Goal: Task Accomplishment & Management: Complete application form

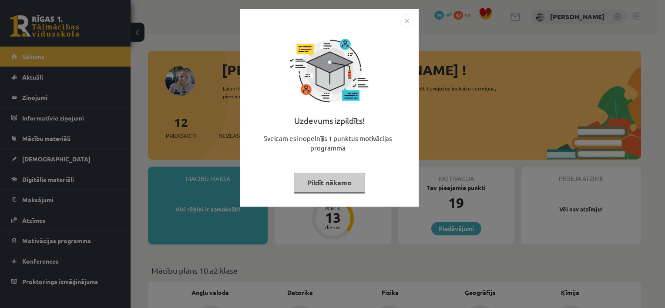
click at [325, 184] on button "Pildīt nākamo" at bounding box center [329, 183] width 71 height 20
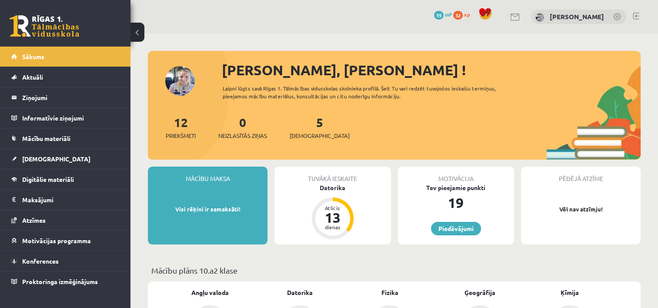
click at [307, 140] on div "12 Priekšmeti 0 Neizlasītās ziņas 5 [DEMOGRAPHIC_DATA]" at bounding box center [394, 136] width 493 height 47
click at [308, 139] on span "[DEMOGRAPHIC_DATA]" at bounding box center [320, 135] width 60 height 9
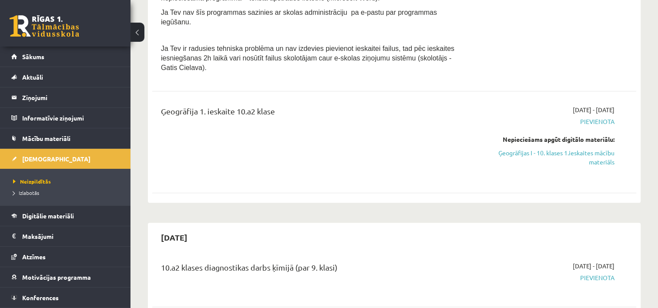
scroll to position [487, 0]
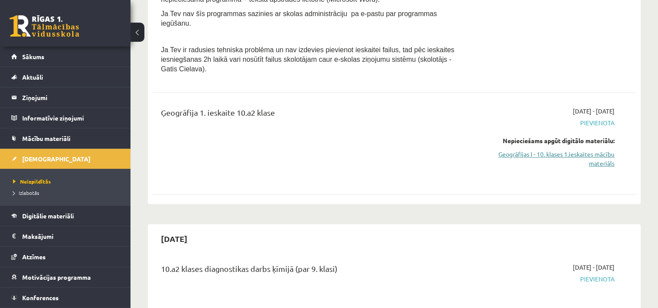
click at [545, 150] on link "Ģeogrāfijas I - 10. klases 1.ieskaites mācību materiāls" at bounding box center [543, 159] width 143 height 18
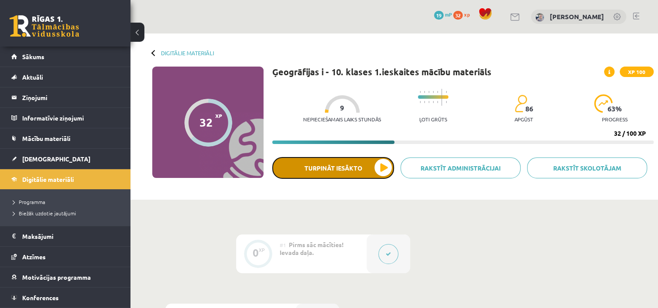
click at [320, 171] on button "Turpināt iesākto" at bounding box center [333, 168] width 122 height 22
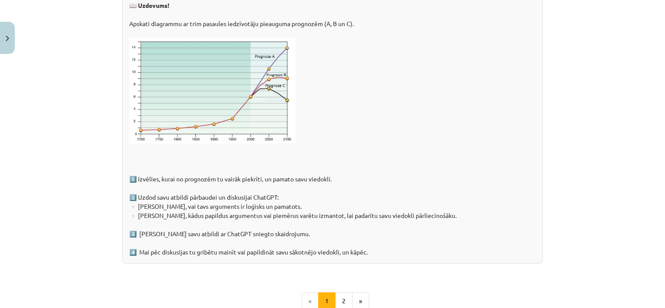
scroll to position [1400, 0]
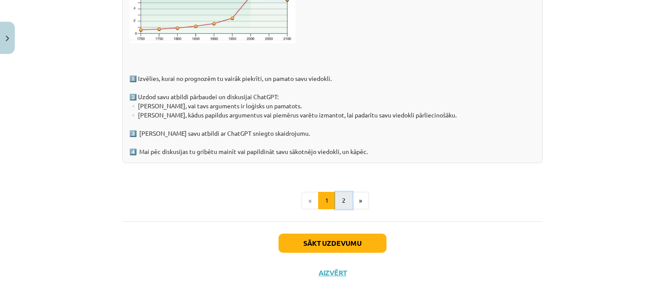
click at [340, 199] on button "2" at bounding box center [343, 200] width 17 height 17
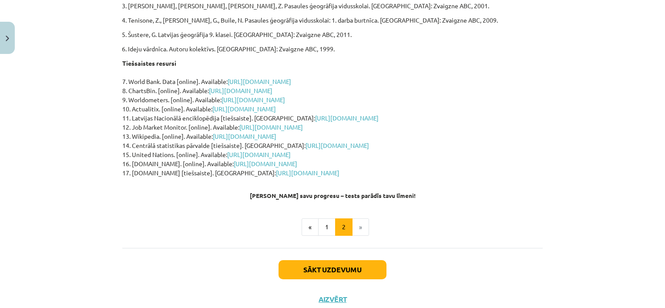
scroll to position [249, 0]
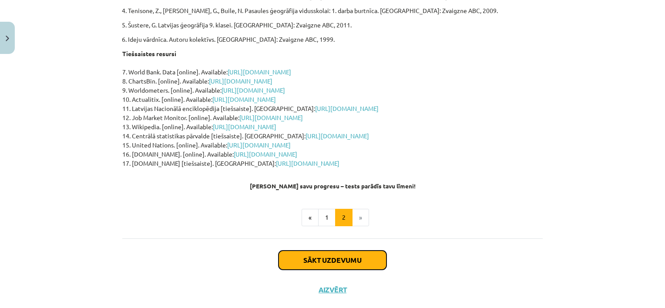
click at [357, 251] on button "Sākt uzdevumu" at bounding box center [332, 260] width 108 height 19
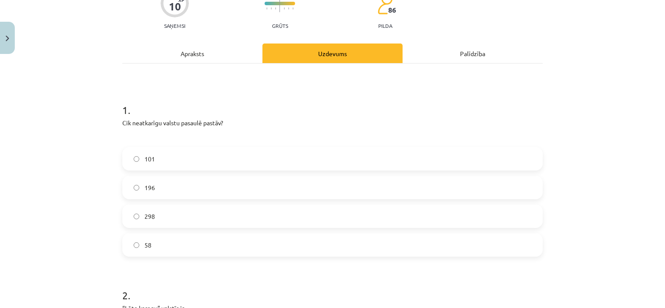
scroll to position [87, 0]
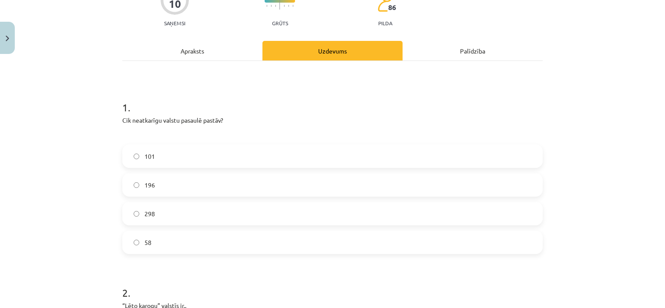
click at [196, 118] on p "Cik neatkarīgu valstu pasaulē pastāv?" at bounding box center [332, 120] width 420 height 9
copy div "Cik neatkarīgu valstu pasaulē pastāv?"
click at [145, 184] on span "196" at bounding box center [149, 185] width 10 height 9
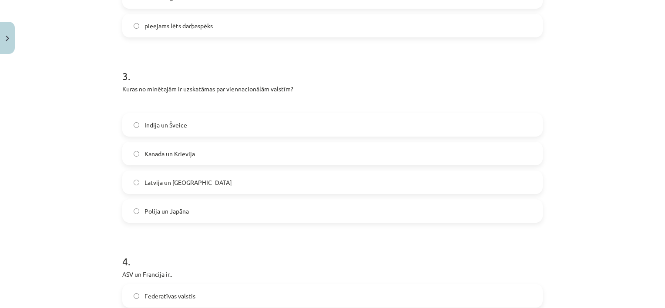
scroll to position [452, 0]
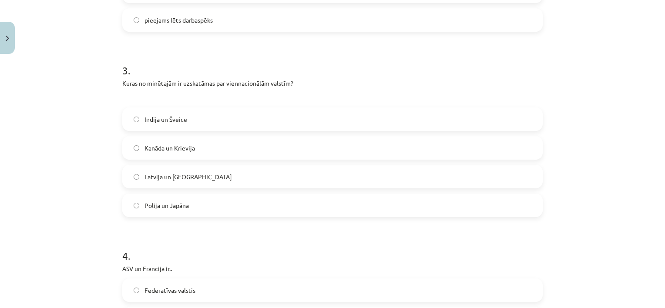
click at [247, 83] on p "Kuras no minētajām ir uzskatāmas par viennacionālām valstīm?" at bounding box center [332, 83] width 420 height 9
copy div "Kuras no minētajām ir uzskatāmas par viennacionālām valstīm?"
click at [87, 123] on div "Mācību tēma: Ģeogrāfijas i - 10. klases 1.ieskaites mācību materiāls #6 4. tēma…" at bounding box center [332, 154] width 665 height 308
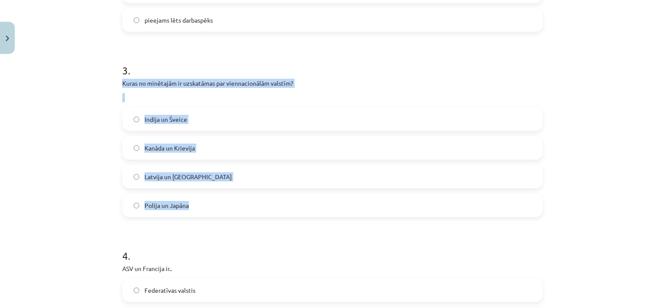
drag, startPoint x: 116, startPoint y: 82, endPoint x: 219, endPoint y: 199, distance: 156.6
click at [219, 199] on div "10 XP Saņemsi Grūts 86 pilda Apraksts Uzdevums Palīdzība 1 . Cik neatkarīgu val…" at bounding box center [332, 129] width 431 height 1046
copy div "Kuras no minētajām ir uzskatāmas par viennacionālām valstīm? Indija un Šveice K…"
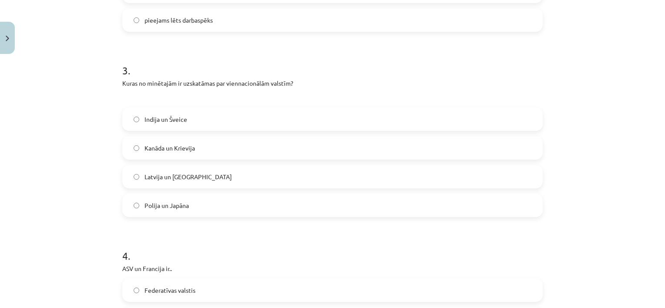
click at [207, 236] on h1 "4 ." at bounding box center [332, 247] width 420 height 27
click at [147, 207] on span "Polija un Japāna" at bounding box center [166, 205] width 44 height 9
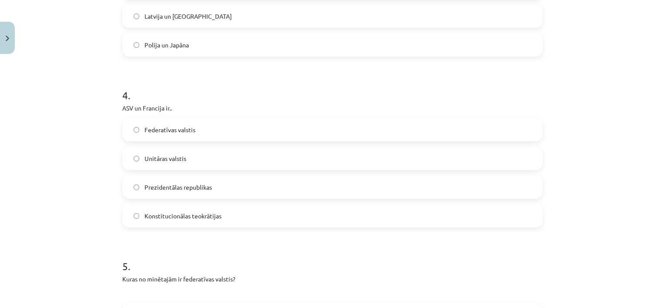
scroll to position [613, 0]
click at [522, 183] on label "Prezidentālas republikas" at bounding box center [332, 186] width 418 height 22
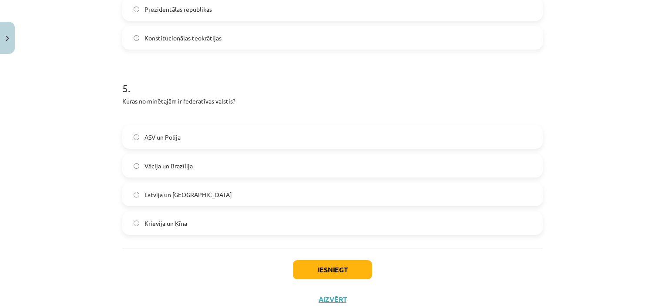
scroll to position [793, 0]
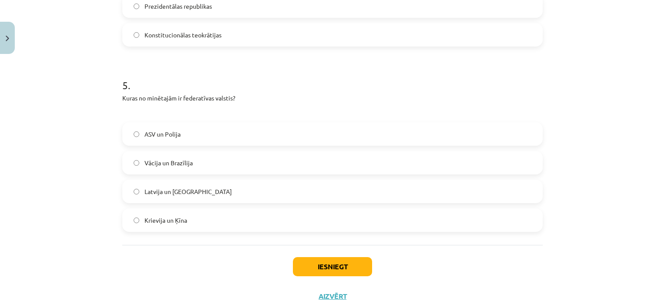
click at [430, 209] on label "Krievija un Ķīna" at bounding box center [332, 220] width 418 height 22
click at [352, 264] on button "Iesniegt" at bounding box center [332, 266] width 79 height 19
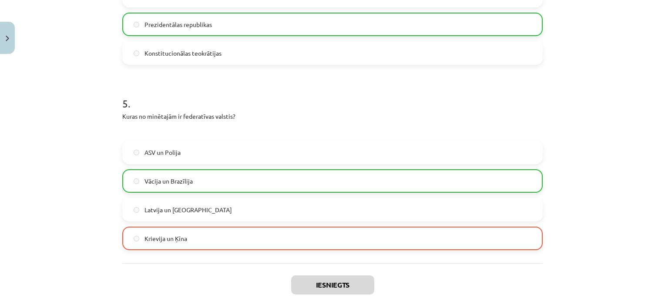
scroll to position [845, 0]
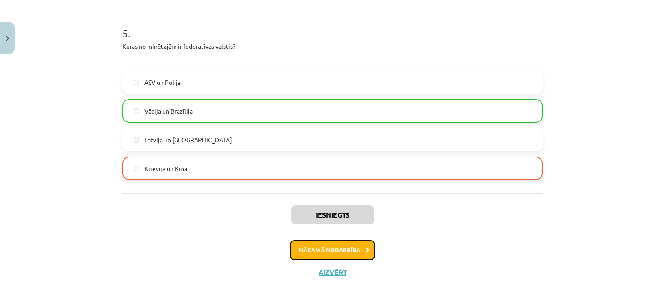
click at [342, 253] on button "Nākamā nodarbība" at bounding box center [332, 250] width 85 height 20
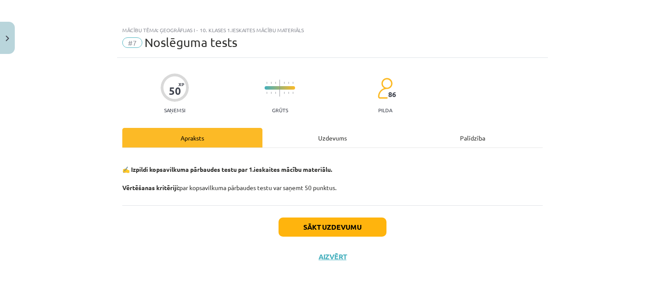
scroll to position [0, 0]
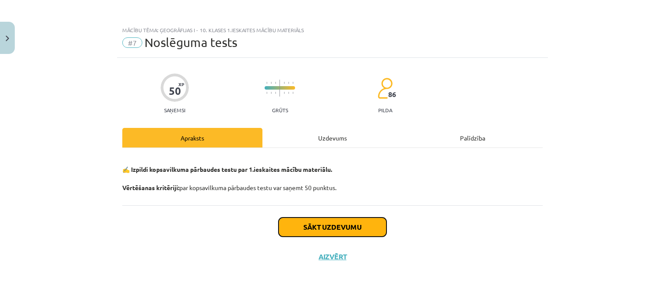
click at [357, 228] on button "Sākt uzdevumu" at bounding box center [332, 226] width 108 height 19
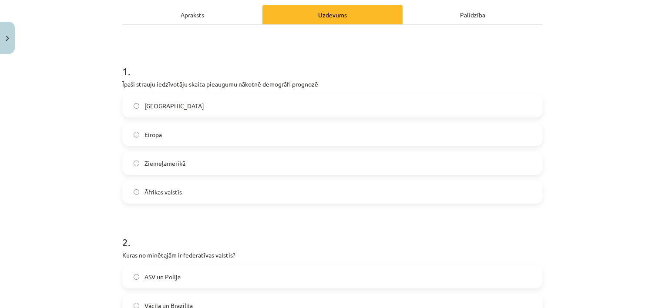
scroll to position [125, 0]
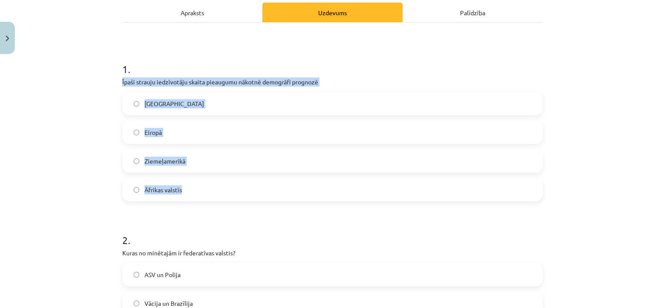
drag, startPoint x: 114, startPoint y: 80, endPoint x: 266, endPoint y: 191, distance: 188.0
copy div "Īpaši strauju iedzīvotāju skaita pieaugumu nākotnē demogrāfi prognozē Ķīnā Eiro…"
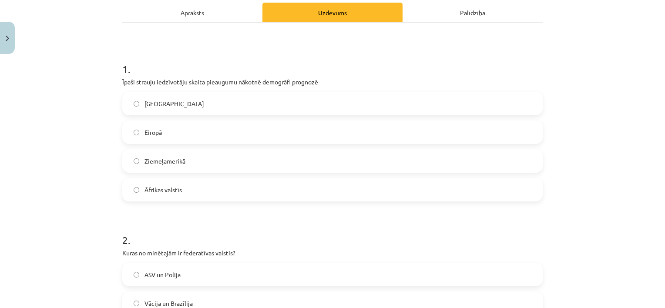
click at [249, 219] on h1 "2 ." at bounding box center [332, 232] width 420 height 27
click at [230, 189] on label "Āfrikas valstīs" at bounding box center [332, 190] width 418 height 22
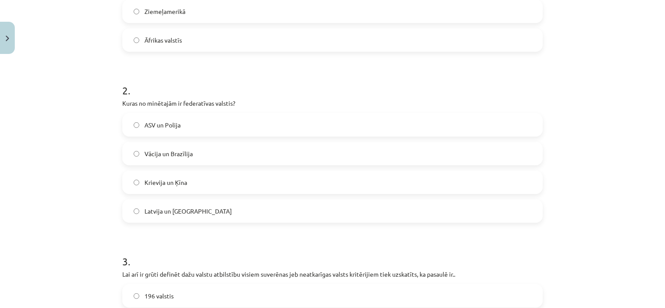
scroll to position [285, 0]
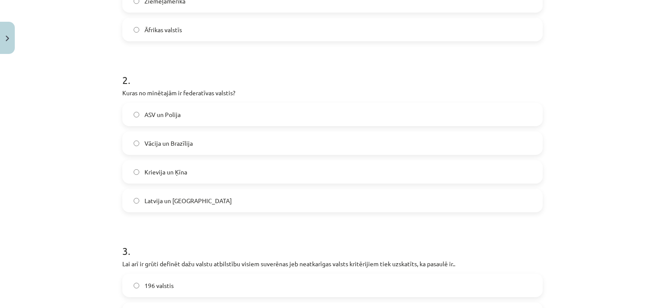
click at [518, 138] on label "Vācija un Brazīlija" at bounding box center [332, 143] width 418 height 22
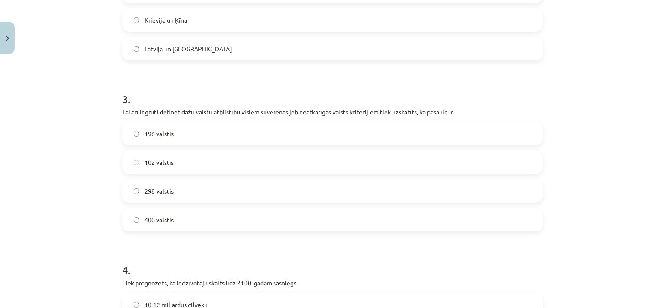
scroll to position [442, 0]
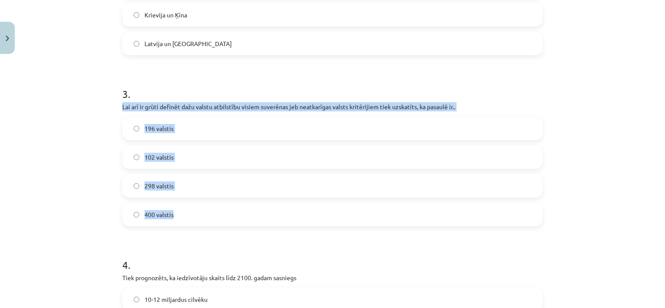
drag, startPoint x: 117, startPoint y: 107, endPoint x: 275, endPoint y: 219, distance: 194.3
copy div "Lai arī ir grūti definēt dažu valstu atbilstību visiem suverēnas jeb neatkarīga…"
click at [158, 124] on span "196 valstis" at bounding box center [158, 128] width 29 height 9
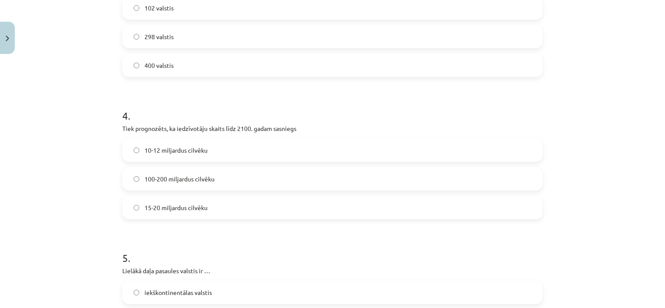
scroll to position [610, 0]
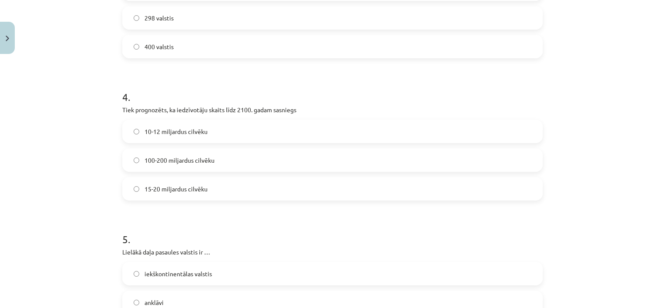
click at [402, 159] on label "100-200 miljardus cilvēku" at bounding box center [332, 160] width 418 height 22
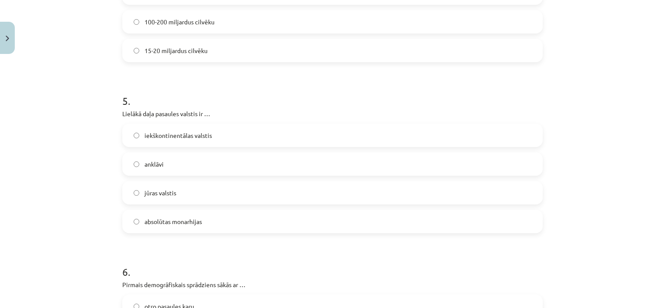
scroll to position [783, 0]
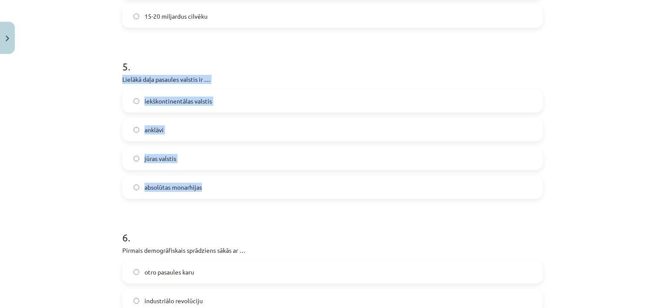
drag, startPoint x: 117, startPoint y: 79, endPoint x: 206, endPoint y: 184, distance: 137.7
copy div "Lielākā daļa pasaules valstis ir … iekškontinentālas valstis anklāvi jūras vals…"
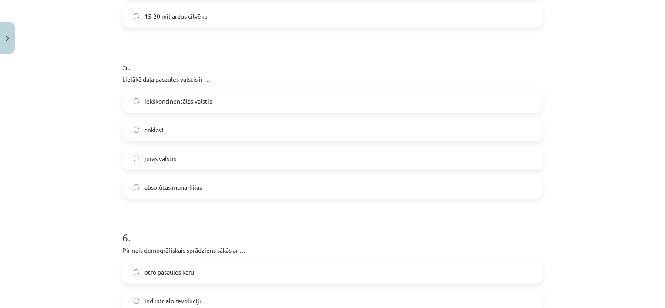
click at [74, 198] on div "Mācību tēma: Ģeogrāfijas i - 10. klases 1.ieskaites mācību materiāls #7 Noslēgu…" at bounding box center [332, 154] width 665 height 308
click at [250, 159] on label "jūras valstis" at bounding box center [332, 158] width 418 height 22
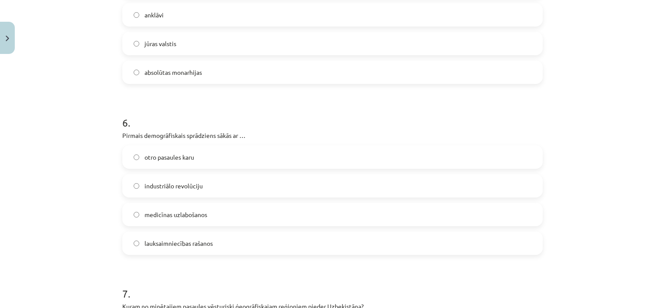
scroll to position [903, 0]
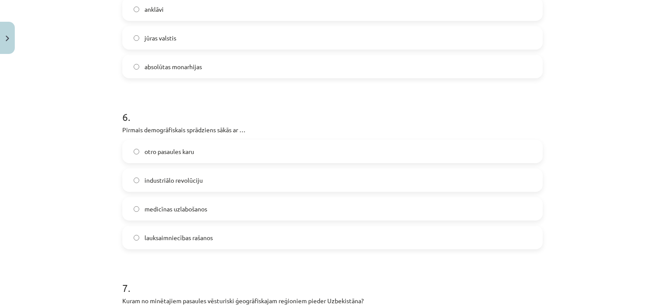
click at [469, 240] on label "lauksaimniecības rašanos" at bounding box center [332, 238] width 418 height 22
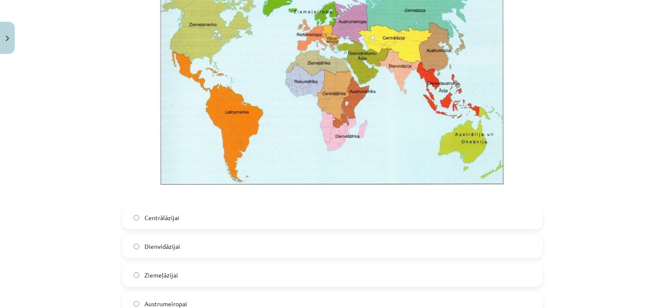
scroll to position [1260, 0]
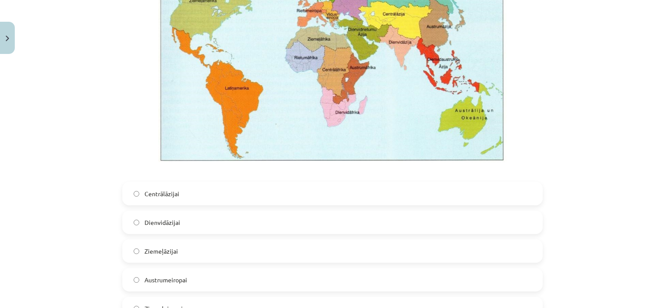
click at [273, 194] on label "Centrālāzijai" at bounding box center [332, 194] width 418 height 22
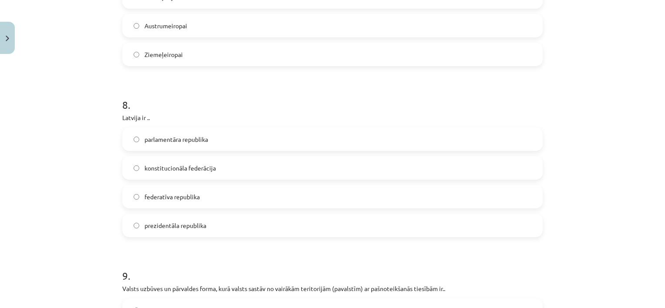
scroll to position [1522, 0]
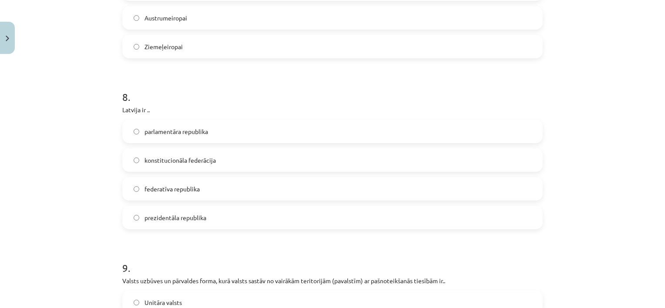
click at [437, 226] on label "prezidentāla republika" at bounding box center [332, 218] width 418 height 22
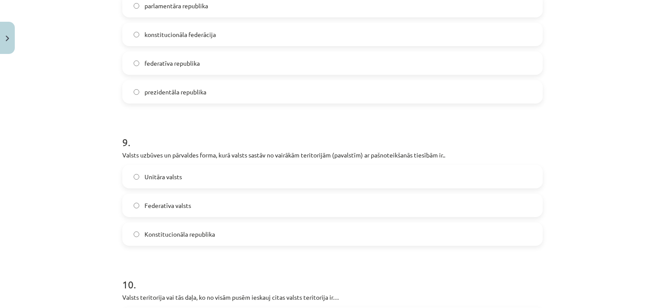
scroll to position [1653, 0]
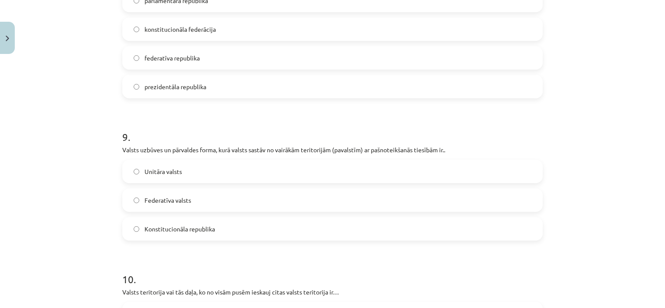
click at [532, 198] on label "Federatīva valsts" at bounding box center [332, 200] width 418 height 22
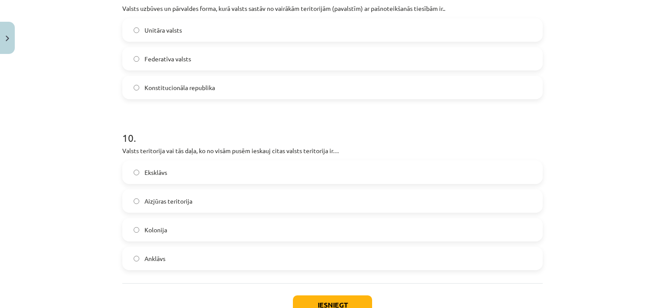
scroll to position [1810, 0]
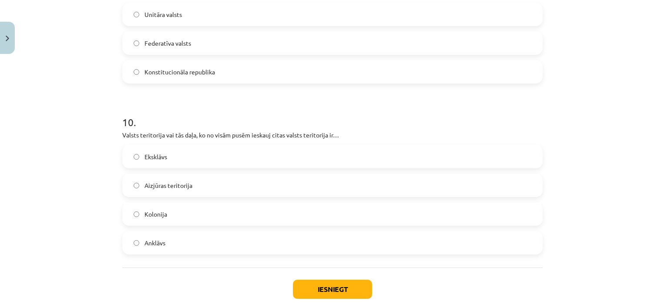
click at [514, 251] on label "Anklāvs" at bounding box center [332, 243] width 418 height 22
click at [358, 289] on button "Iesniegt" at bounding box center [332, 289] width 79 height 19
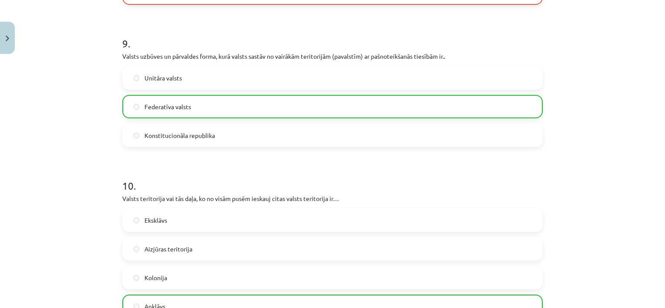
scroll to position [1884, 0]
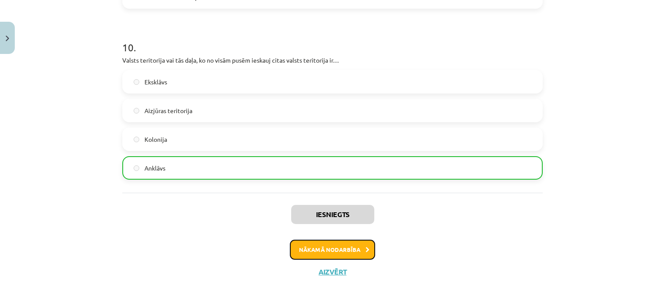
click at [351, 246] on button "Nākamā nodarbība" at bounding box center [332, 250] width 85 height 20
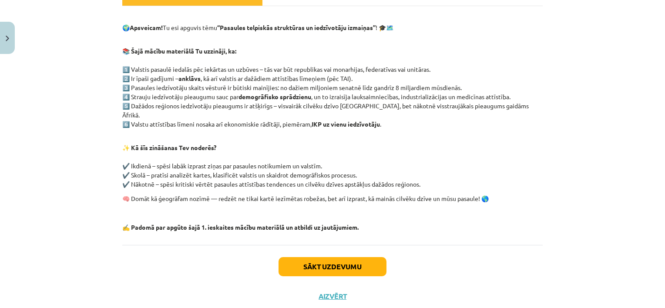
scroll to position [157, 0]
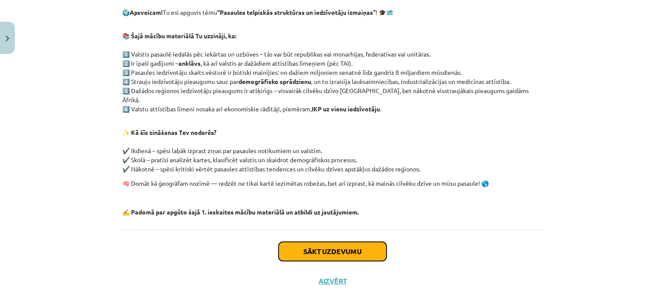
click at [367, 246] on button "Sākt uzdevumu" at bounding box center [332, 251] width 108 height 19
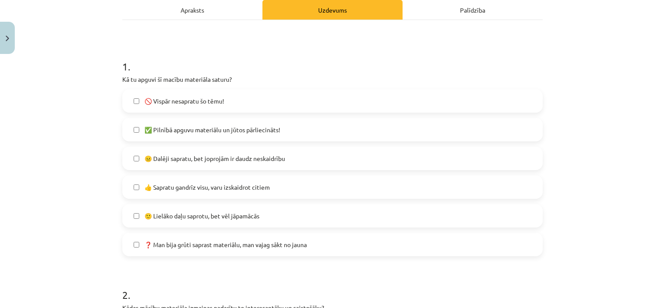
scroll to position [130, 0]
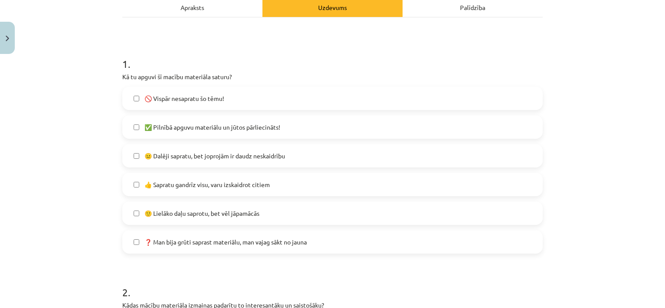
click at [136, 206] on label "🙂 Lielāko daļu saprotu, bet vēl jāpamācās" at bounding box center [332, 213] width 418 height 22
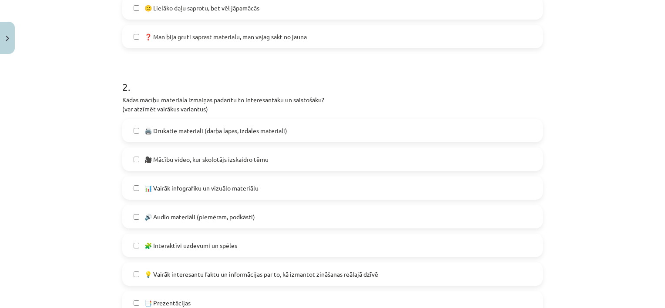
scroll to position [337, 0]
click at [310, 242] on label "🧩 Interaktīvi uzdevumi un spēles" at bounding box center [332, 244] width 418 height 22
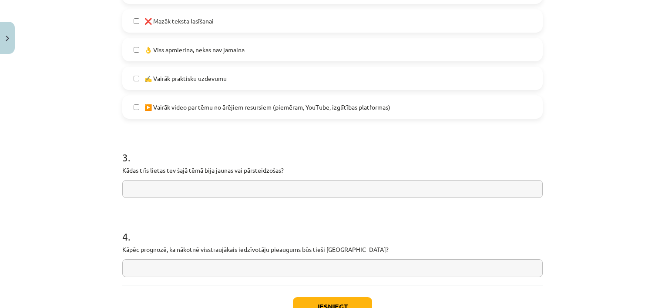
scroll to position [651, 0]
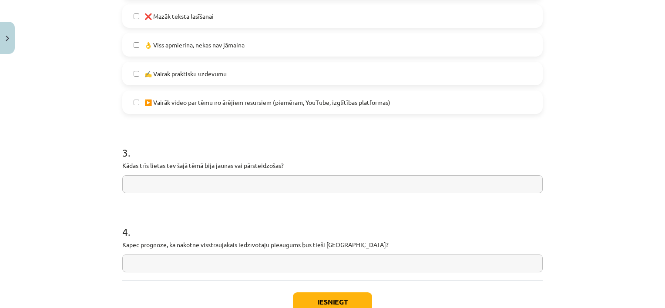
click at [372, 188] on input "text" at bounding box center [332, 184] width 420 height 18
type input "**********"
click at [122, 243] on p "Kāpēc prognozē, ka nākotnē visstraujākais iedzīvotāju pieaugums būs tieši Āfrik…" at bounding box center [332, 244] width 420 height 9
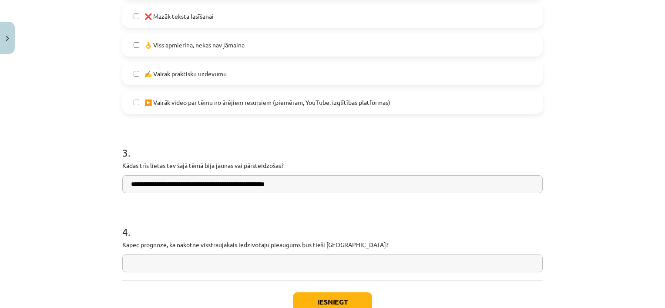
copy p
click at [233, 265] on input "text" at bounding box center [332, 263] width 420 height 18
type input "**********"
click at [299, 297] on button "Iesniegt" at bounding box center [332, 301] width 79 height 19
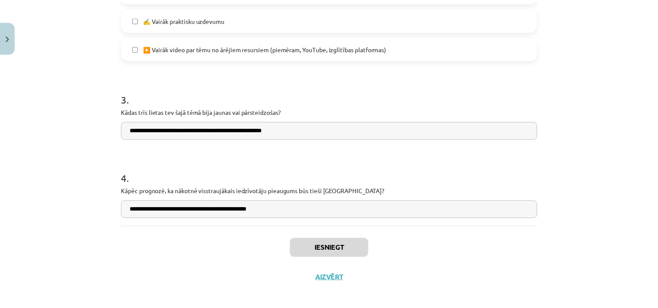
scroll to position [708, 0]
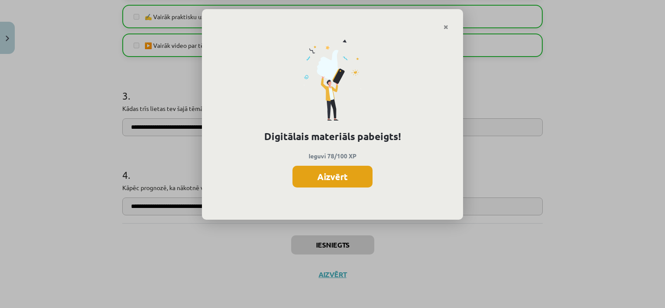
click at [352, 176] on button "Aizvērt" at bounding box center [332, 177] width 80 height 22
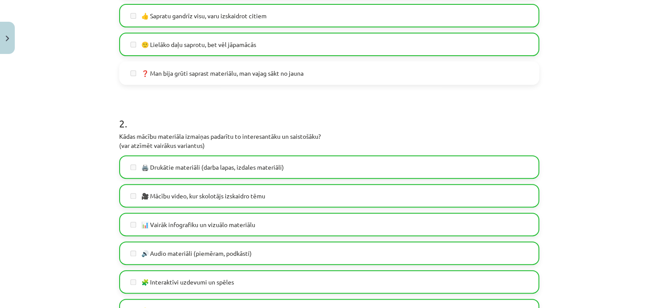
scroll to position [711, 0]
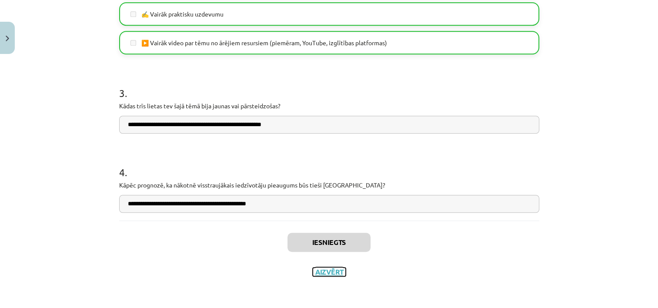
click at [325, 273] on button "Aizvērt" at bounding box center [329, 272] width 33 height 9
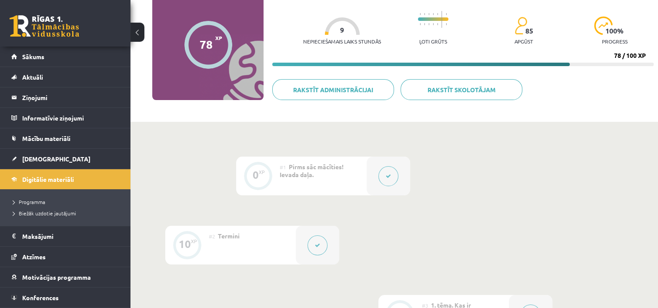
scroll to position [55, 0]
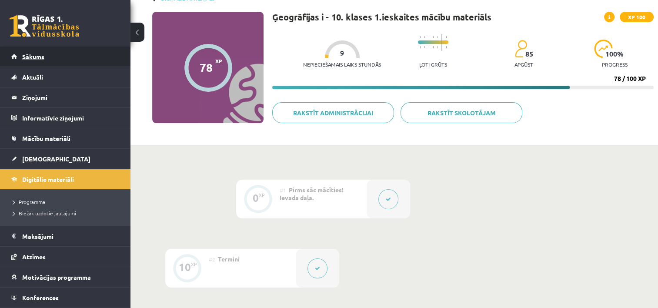
click at [90, 54] on link "Sākums" at bounding box center [65, 57] width 108 height 20
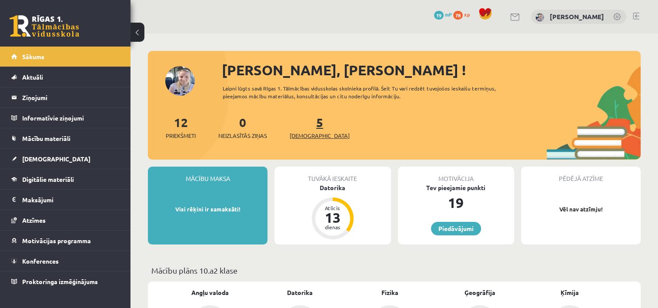
click at [310, 136] on span "[DEMOGRAPHIC_DATA]" at bounding box center [320, 135] width 60 height 9
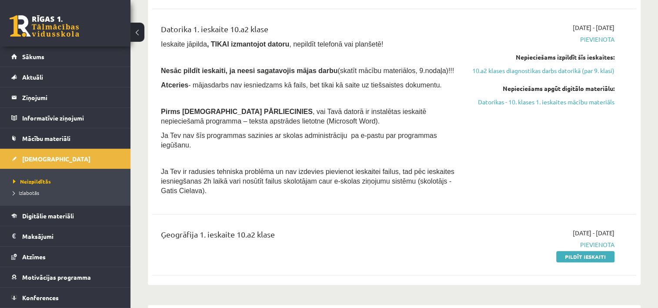
scroll to position [383, 0]
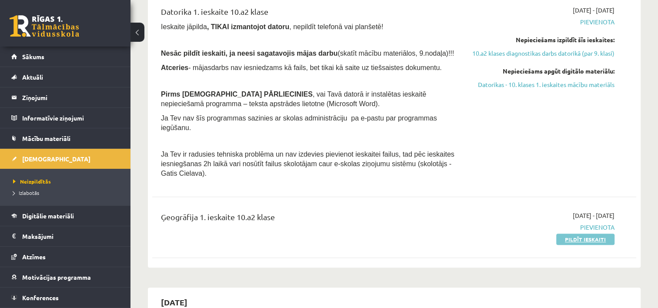
click at [590, 234] on link "Pildīt ieskaiti" at bounding box center [585, 239] width 58 height 11
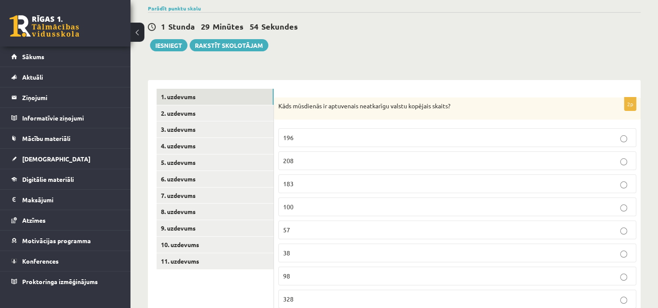
scroll to position [68, 0]
click at [612, 134] on p "196" at bounding box center [457, 136] width 348 height 9
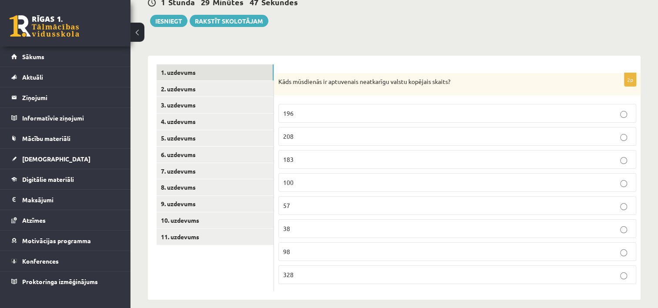
scroll to position [100, 0]
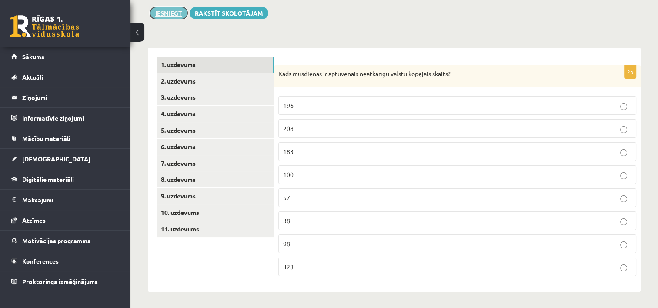
click at [162, 15] on button "Iesniegt" at bounding box center [168, 13] width 37 height 12
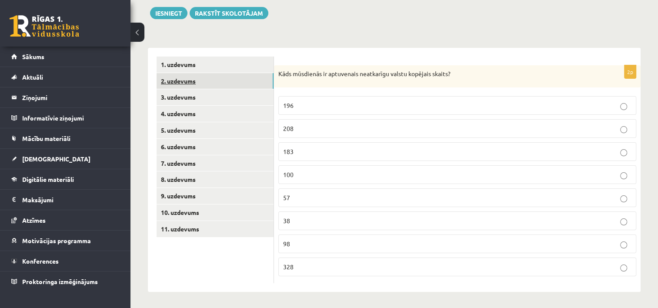
click at [215, 78] on link "2. uzdevums" at bounding box center [215, 81] width 117 height 16
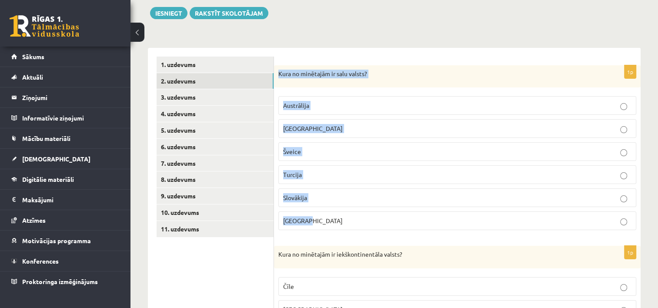
drag, startPoint x: 277, startPoint y: 69, endPoint x: 346, endPoint y: 220, distance: 166.2
click at [346, 220] on div "1p Kura no minētajām ir salu valsts? Austrālija Madagaskara Šveice Turcija Slov…" at bounding box center [457, 151] width 367 height 172
drag, startPoint x: 279, startPoint y: 68, endPoint x: 344, endPoint y: 217, distance: 161.9
click at [344, 217] on div "1p Kura no minētajām ir salu valsts? Austrālija Madagaskara Šveice Turcija Slov…" at bounding box center [457, 151] width 367 height 172
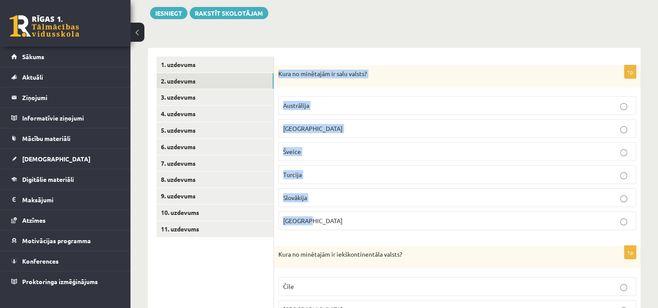
click at [409, 119] on label "Madagaskara" at bounding box center [457, 128] width 358 height 19
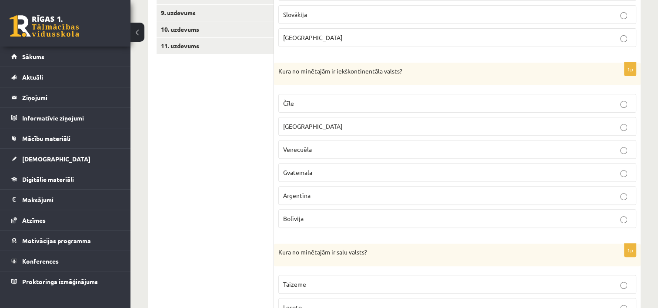
scroll to position [284, 0]
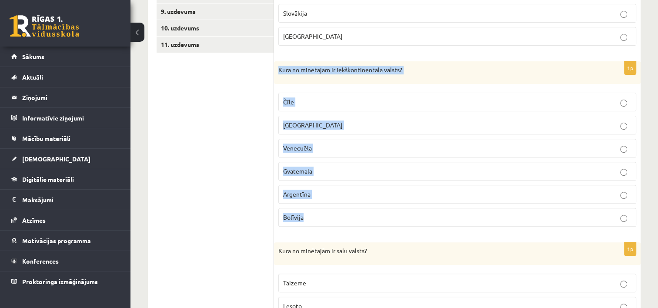
drag, startPoint x: 278, startPoint y: 61, endPoint x: 350, endPoint y: 212, distance: 167.1
click at [350, 212] on div "1p Kura no minētajām ir iekškontinentāla valsts? Čīle Meksika Venecuēla Gvatema…" at bounding box center [457, 147] width 367 height 172
drag, startPoint x: 256, startPoint y: 245, endPoint x: 395, endPoint y: 214, distance: 142.6
click at [395, 214] on p "Bolīvija" at bounding box center [457, 217] width 348 height 9
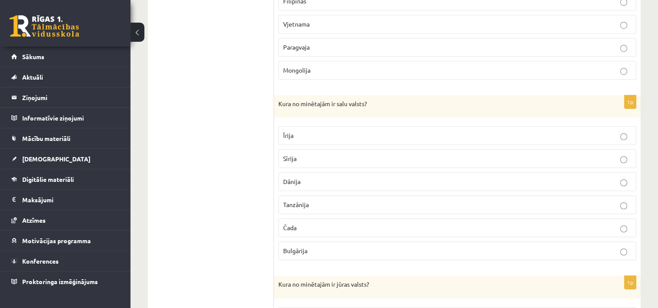
scroll to position [613, 0]
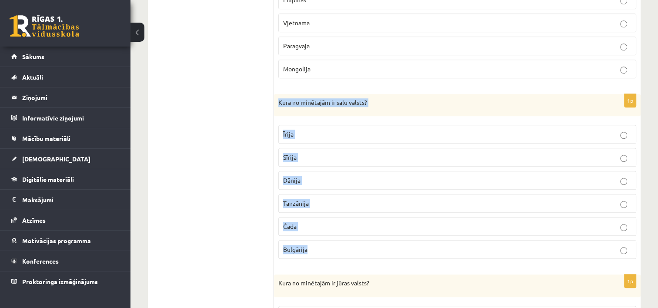
drag, startPoint x: 278, startPoint y: 99, endPoint x: 342, endPoint y: 233, distance: 148.8
click at [342, 233] on div "1p Kura no minētajām ir salu valsts? Īrija Sīrija Dānija Tanzānija Čada Bulgāri…" at bounding box center [457, 180] width 367 height 172
copy div "Kura no minētajām ir salu valsts? Īrija Sīrija Dānija Tanzānija Čada Bulgārija"
drag, startPoint x: 210, startPoint y: 253, endPoint x: 351, endPoint y: 133, distance: 185.2
click at [351, 133] on div "**********" at bounding box center [394, 85] width 493 height 1102
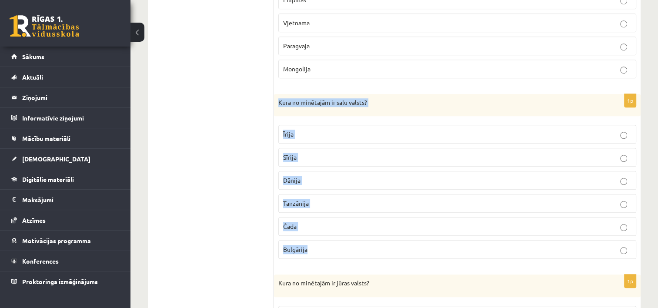
click at [351, 133] on p "Īrija" at bounding box center [457, 134] width 348 height 9
click at [264, 211] on ul "1. uzdevums 2. uzdevums 3. uzdevums 4. uzdevums 5. uzdevums 6. uzdevums 7. uzde…" at bounding box center [215, 85] width 117 height 1085
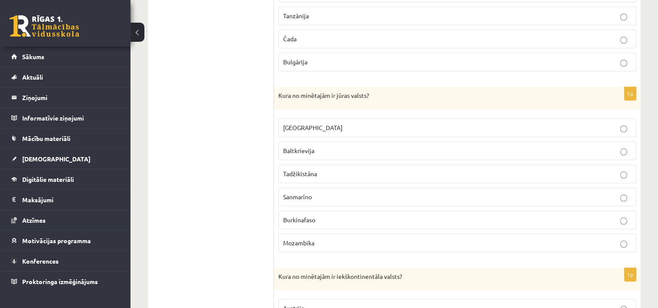
scroll to position [804, 0]
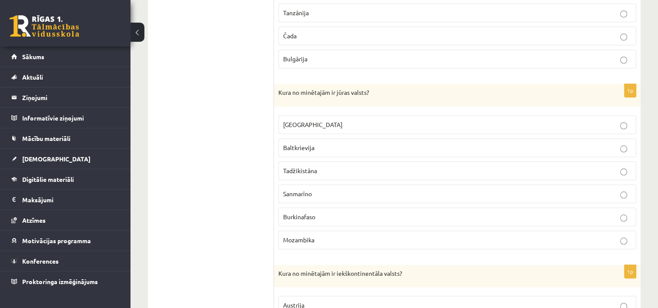
click at [623, 124] on label "Luksemburga" at bounding box center [457, 124] width 358 height 19
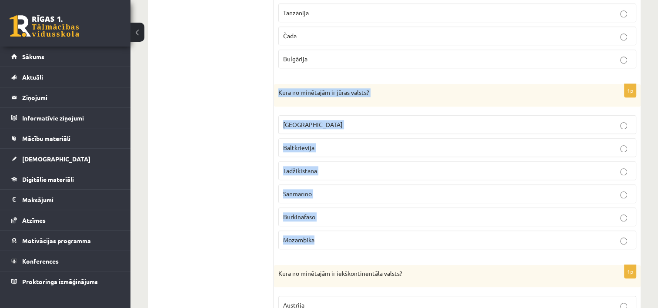
drag, startPoint x: 275, startPoint y: 84, endPoint x: 354, endPoint y: 229, distance: 164.9
click at [354, 229] on div "1p Kura no minētajām ir jūras valsts? Luksemburga Baltkrievija Tadžikistāna San…" at bounding box center [457, 170] width 367 height 172
copy div "Kura no minētajām ir jūras valsts? Luksemburga Baltkrievija Tadžikistāna Sanmar…"
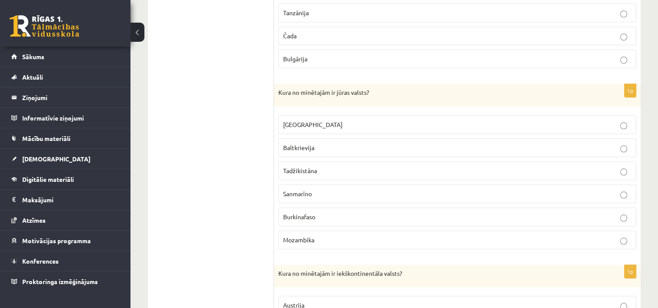
click at [465, 235] on p "Mozambika" at bounding box center [457, 239] width 348 height 9
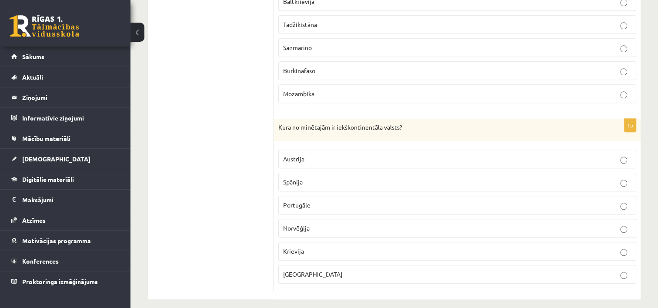
scroll to position [953, 0]
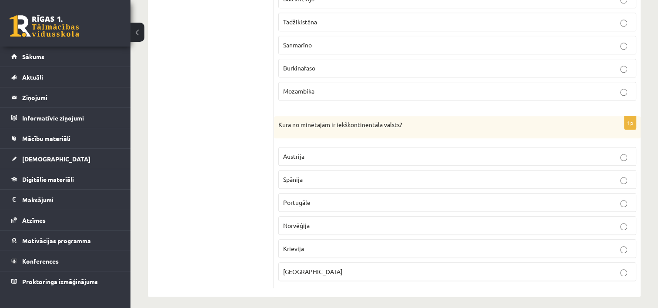
click at [629, 198] on p "Portugāle" at bounding box center [457, 202] width 348 height 9
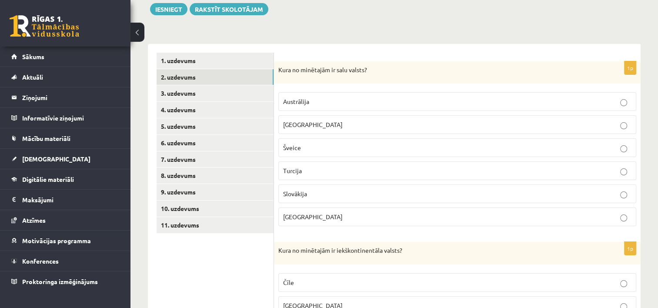
scroll to position [102, 0]
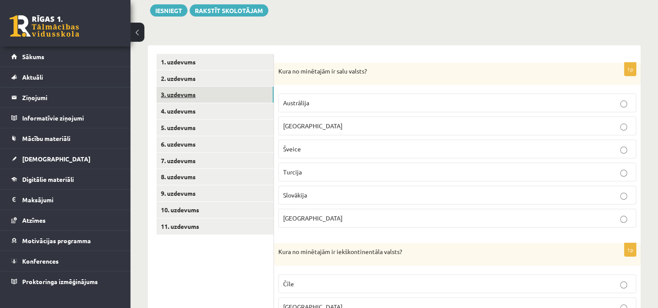
click at [207, 93] on link "3. uzdevums" at bounding box center [215, 95] width 117 height 16
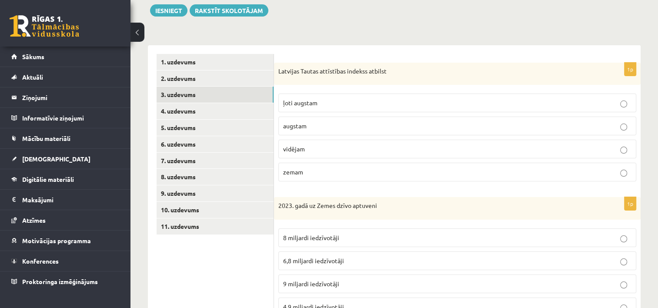
click at [358, 73] on p "Latvijas Tautas attīstības indekss atbilst" at bounding box center [435, 71] width 314 height 9
copy div "Latvijas Tautas attīstības indekss atbilst"
click at [282, 80] on div "Latvijas Tautas attīstības indekss atbilst" at bounding box center [457, 74] width 367 height 23
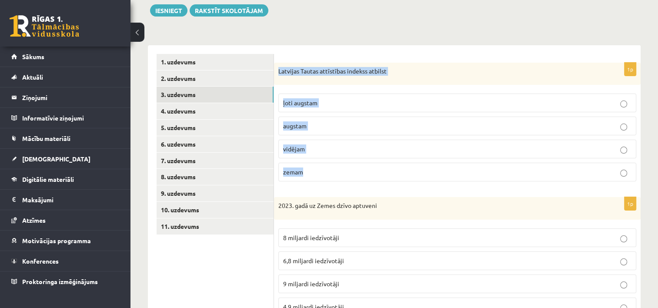
drag, startPoint x: 277, startPoint y: 71, endPoint x: 335, endPoint y: 167, distance: 111.8
click at [335, 167] on div "1p Latvijas Tautas attīstības indekss atbilst ļoti augstam augstam vidējam zemam" at bounding box center [457, 126] width 367 height 126
click at [516, 144] on p "vidējam" at bounding box center [457, 148] width 348 height 9
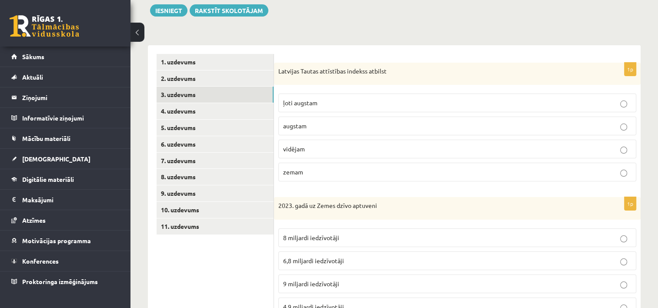
click at [430, 123] on p "augstam" at bounding box center [457, 125] width 348 height 9
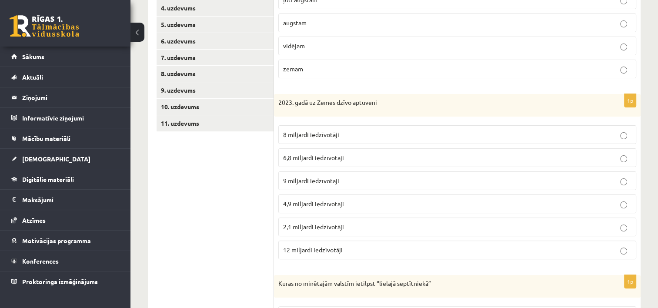
scroll to position [215, 0]
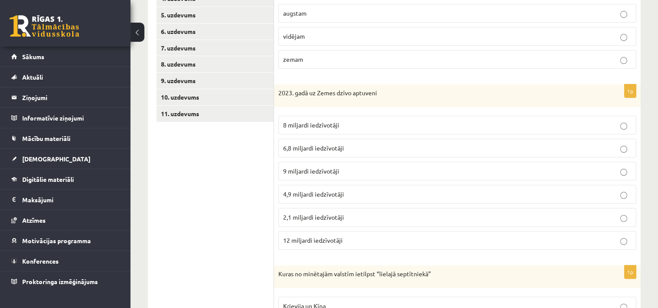
click at [612, 172] on p "9 miljardi iedzīvotāji" at bounding box center [457, 171] width 348 height 9
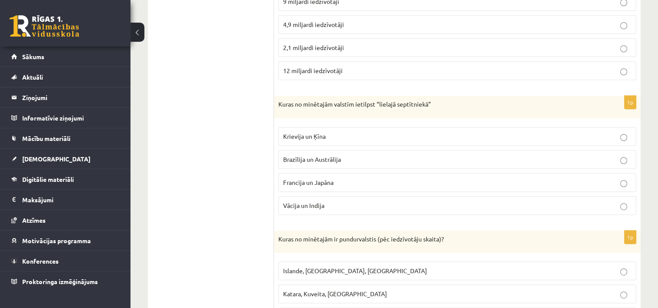
scroll to position [386, 0]
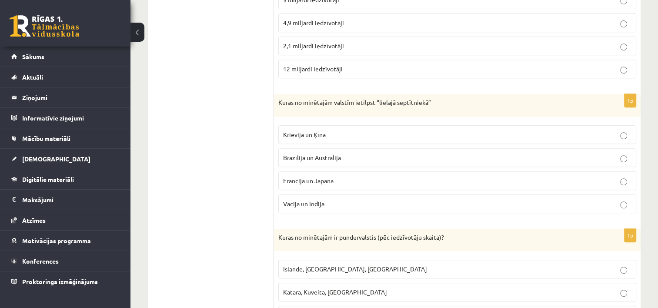
click at [329, 202] on p "Vācija un Indija" at bounding box center [457, 203] width 348 height 9
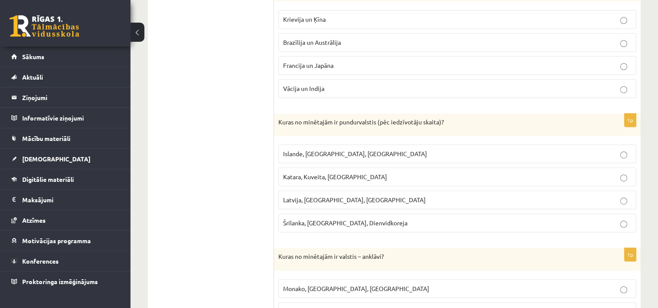
scroll to position [509, 0]
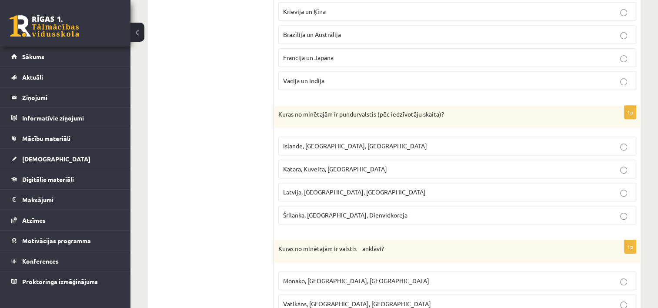
click at [607, 146] on p "Islande, Malta, Surinama" at bounding box center [457, 145] width 348 height 9
click at [340, 146] on span "Islande, Malta, Surinama" at bounding box center [355, 146] width 144 height 8
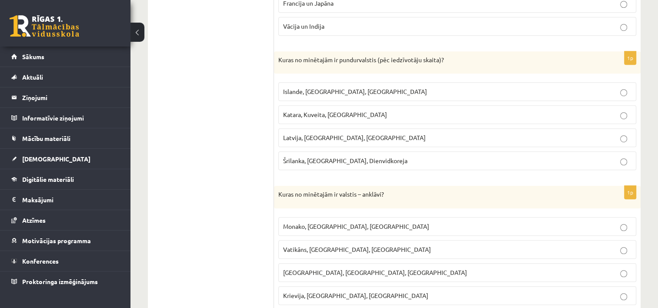
scroll to position [590, 0]
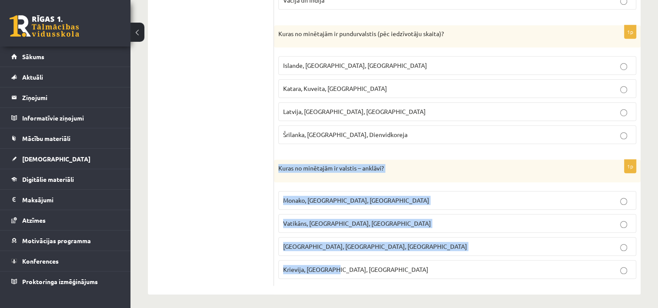
drag, startPoint x: 277, startPoint y: 164, endPoint x: 379, endPoint y: 283, distance: 157.0
copy div "Kuras no minētajām ir valstis – anklāvi? Monako, Lihtenšteina, Luksemburga Vati…"
click at [388, 268] on p "Krievija, ASV, Ķīna" at bounding box center [457, 269] width 348 height 9
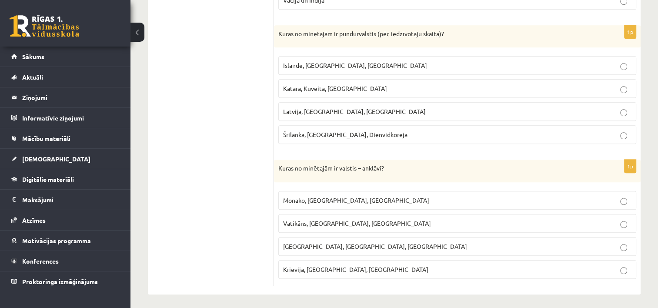
click at [311, 219] on span "Vatikāns, Lesoto, Sanmarīno" at bounding box center [357, 223] width 148 height 8
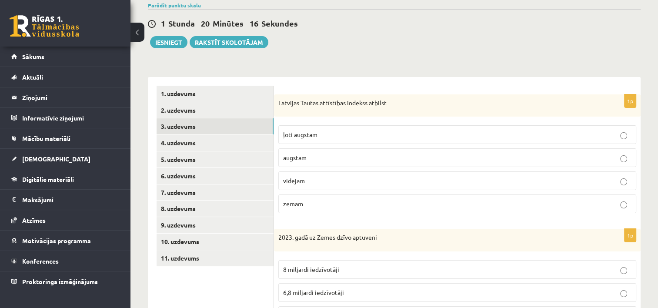
scroll to position [73, 0]
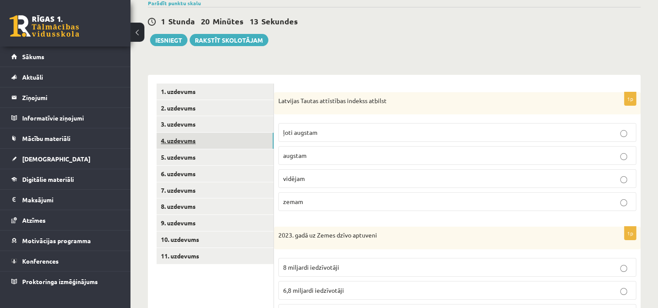
click at [186, 136] on link "4. uzdevums" at bounding box center [215, 141] width 117 height 16
click at [136, 35] on button at bounding box center [137, 32] width 14 height 19
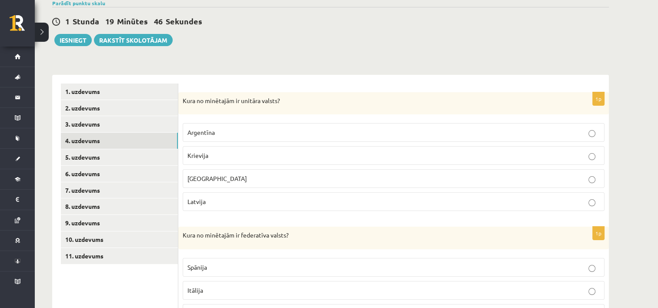
click at [592, 160] on label "Krievija" at bounding box center [394, 155] width 422 height 19
click at [593, 138] on label "Argentīna" at bounding box center [394, 132] width 422 height 19
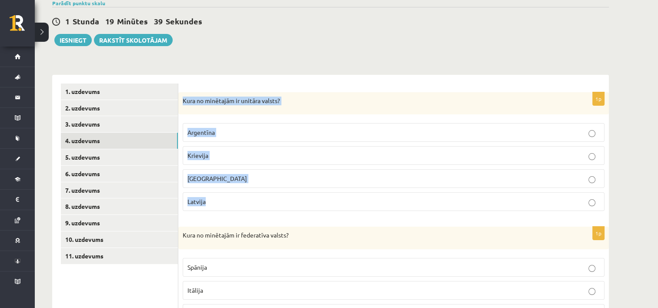
drag, startPoint x: 181, startPoint y: 100, endPoint x: 273, endPoint y: 192, distance: 130.1
click at [273, 192] on div "1p Kura no minētajām ir unitāra valsts? Argentīna Krievija Meksika Latvija" at bounding box center [393, 155] width 431 height 126
copy div "Kura no minētajām ir unitāra valsts? Argentīna Krievija Meksika Latvija"
click at [310, 204] on p "Latvija" at bounding box center [393, 201] width 412 height 9
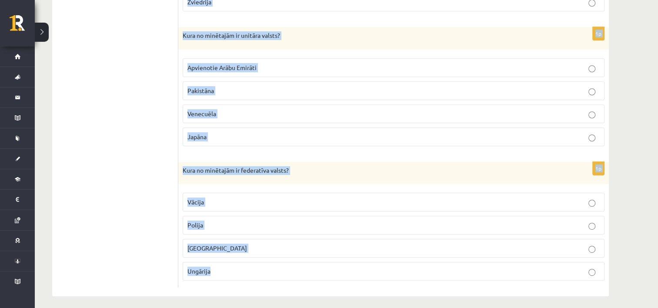
scroll to position [410, 0]
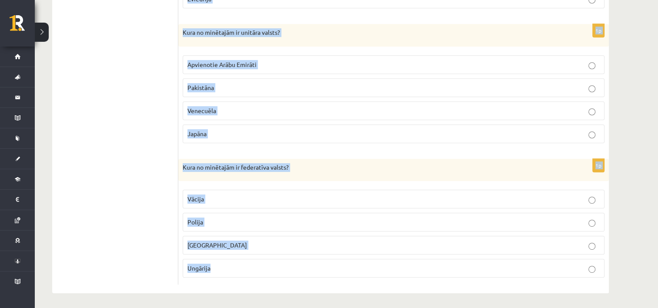
drag, startPoint x: 181, startPoint y: 70, endPoint x: 285, endPoint y: 272, distance: 227.6
click at [285, 272] on form "1p Kura no minētajām ir unitāra valsts? Argentīna Krievija Meksika Latvija 1p K…" at bounding box center [393, 15] width 413 height 539
click at [238, 282] on div "1p Kura no minētajām ir unitāra valsts? Argentīna Krievija Meksika Latvija 1p K…" at bounding box center [393, 15] width 431 height 556
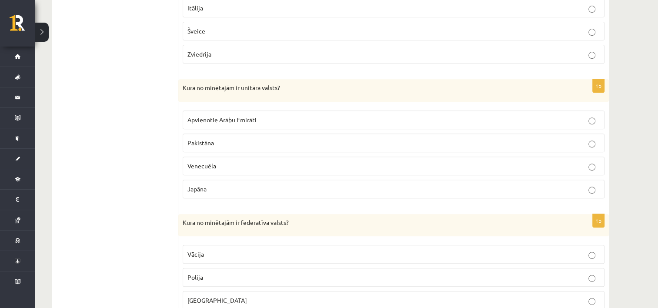
scroll to position [356, 0]
click at [578, 117] on p "Apvienotie Arābu Emirāti" at bounding box center [393, 118] width 412 height 9
click at [445, 188] on p "Japāna" at bounding box center [393, 187] width 412 height 9
click at [281, 251] on p "Vācija" at bounding box center [393, 252] width 412 height 9
click at [400, 161] on p "Venecuēla" at bounding box center [393, 164] width 412 height 9
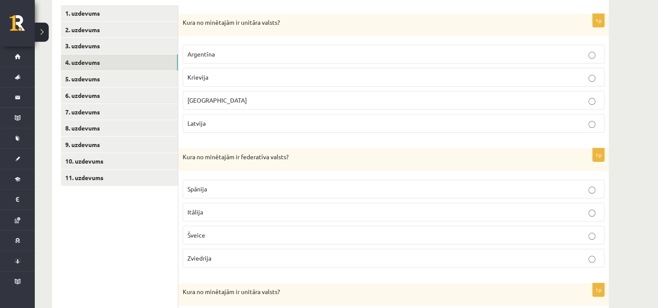
scroll to position [147, 0]
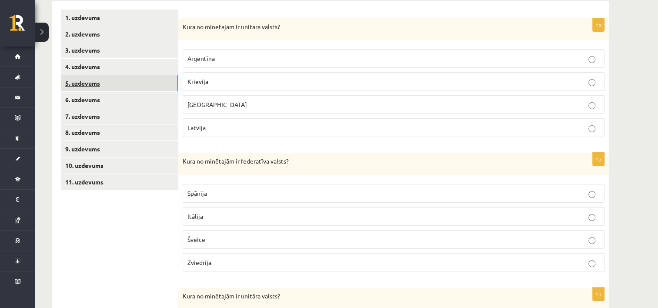
click at [136, 75] on link "5. uzdevums" at bounding box center [119, 83] width 117 height 16
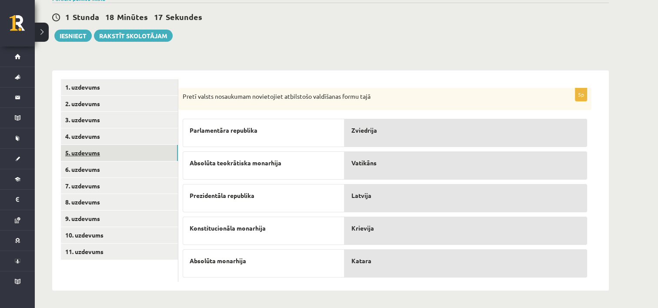
scroll to position [77, 0]
click at [323, 139] on div "Parlamentāra republika" at bounding box center [264, 133] width 162 height 28
click at [380, 203] on div "Latvija" at bounding box center [466, 198] width 243 height 28
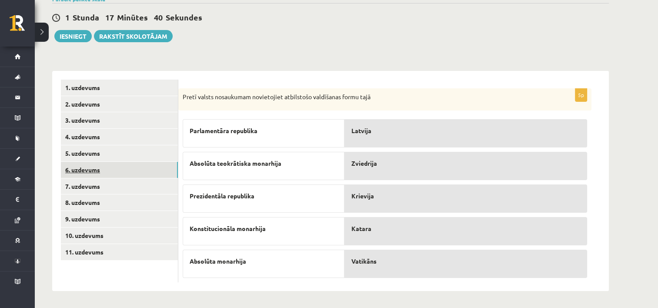
click at [159, 171] on link "6. uzdevums" at bounding box center [119, 170] width 117 height 16
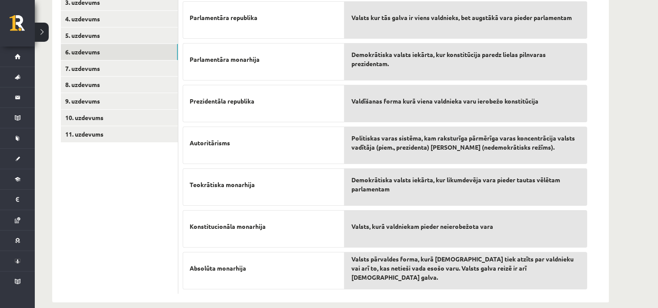
scroll to position [205, 0]
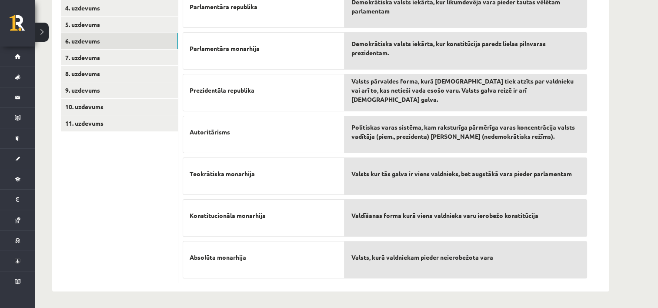
drag, startPoint x: 481, startPoint y: 178, endPoint x: 473, endPoint y: 49, distance: 129.4
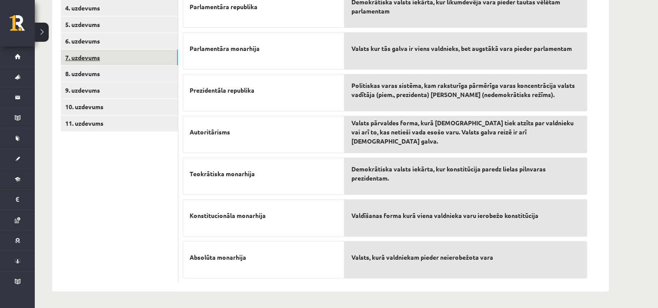
click at [119, 56] on link "7. uzdevums" at bounding box center [119, 58] width 117 height 16
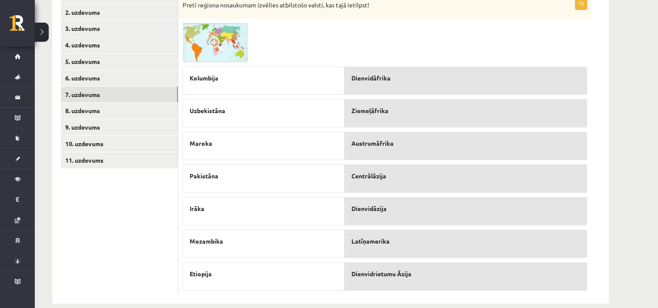
scroll to position [167, 0]
click at [231, 52] on img at bounding box center [215, 43] width 65 height 39
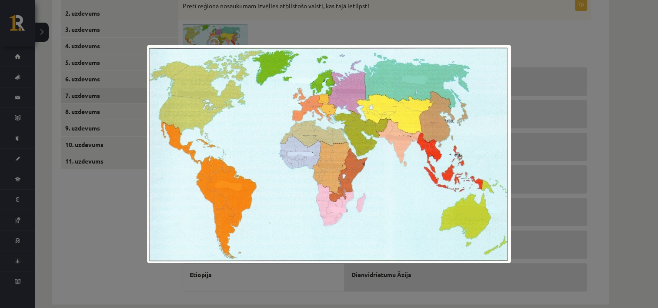
click at [265, 25] on div at bounding box center [329, 154] width 658 height 308
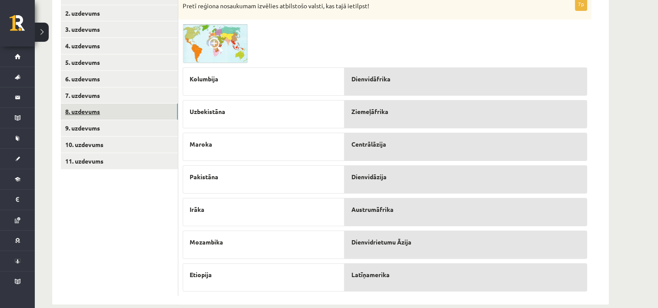
click at [120, 110] on link "8. uzdevums" at bounding box center [119, 112] width 117 height 16
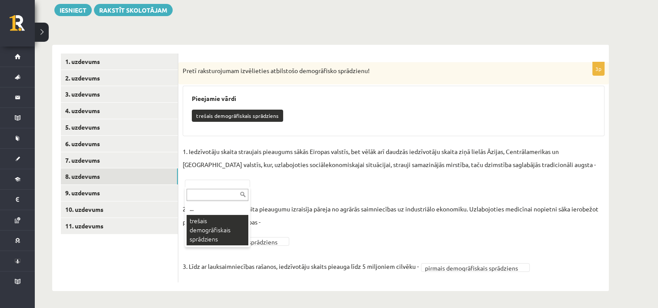
scroll to position [83, 0]
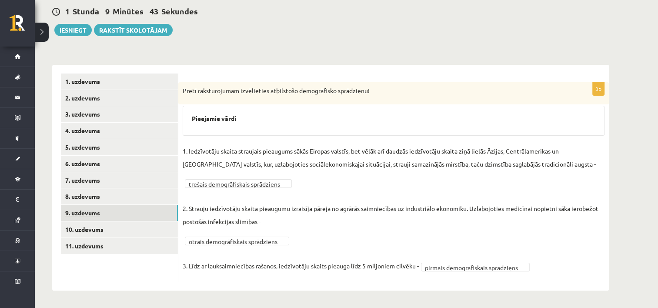
click at [137, 212] on link "9. uzdevums" at bounding box center [119, 213] width 117 height 16
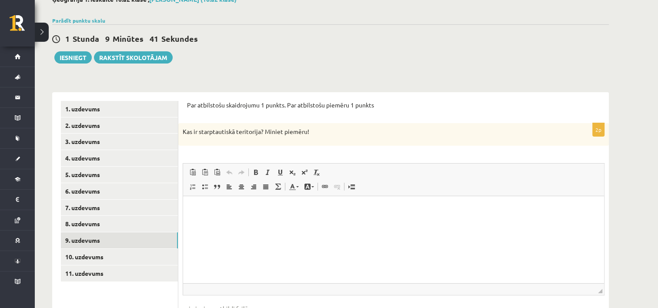
scroll to position [0, 0]
click at [249, 130] on p "Kas ir starptautiskā teritorija? Miniet piemēru!" at bounding box center [372, 131] width 378 height 9
copy div "Kas ir starptautiskā teritorija? Miniet piemēru! Rich Text Editor, wiswyg-edito…"
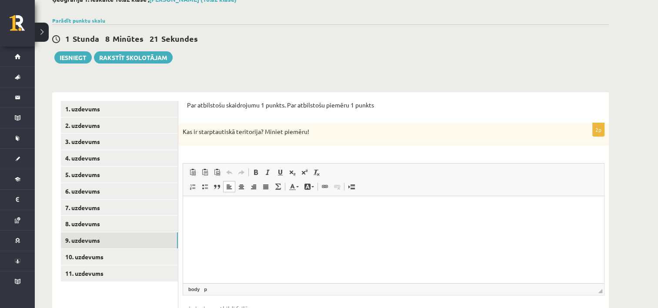
click at [260, 218] on html at bounding box center [393, 209] width 421 height 27
drag, startPoint x: 260, startPoint y: 218, endPoint x: 224, endPoint y: 211, distance: 36.3
click at [236, 220] on span "Ielīmēt" at bounding box center [246, 217] width 24 height 13
drag, startPoint x: 335, startPoint y: 227, endPoint x: 256, endPoint y: 213, distance: 80.4
click at [256, 213] on p "Bagātinātā teksta redaktors, wiswyg-editor-user-answer-47364063542800" at bounding box center [394, 209] width 404 height 9
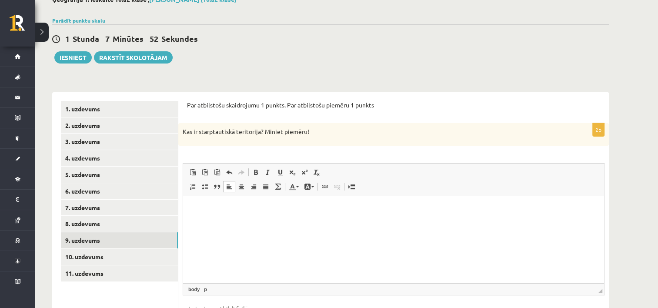
click at [256, 213] on p "Bagātinātā teksta redaktors, wiswyg-editor-user-answer-47364063542800" at bounding box center [394, 209] width 404 height 9
click at [238, 223] on html at bounding box center [393, 209] width 421 height 27
click at [238, 223] on html "**********" at bounding box center [393, 209] width 421 height 27
click at [306, 211] on p "**********" at bounding box center [394, 209] width 404 height 9
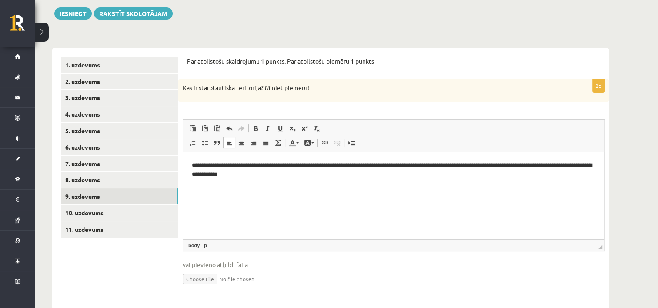
scroll to position [96, 0]
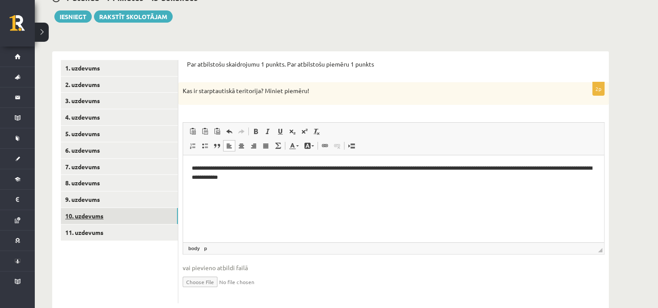
click at [118, 214] on link "10. uzdevums" at bounding box center [119, 216] width 117 height 16
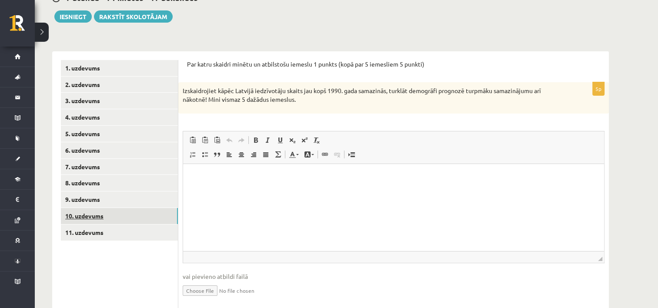
scroll to position [0, 0]
click at [217, 190] on html at bounding box center [393, 177] width 421 height 27
click at [184, 90] on p "Izskaidrojiet kāpēc Latvijā iedzīvotāju skaits jau kopš 1990. gada samazinās, t…" at bounding box center [372, 95] width 378 height 17
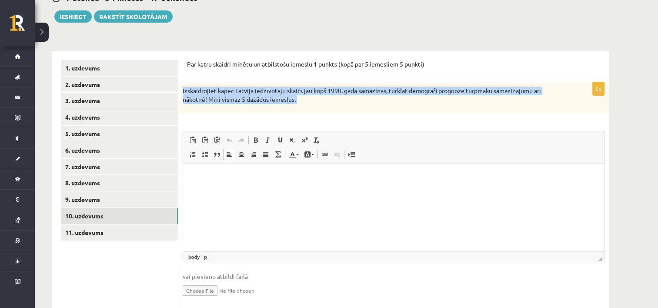
click at [184, 90] on p "Izskaidrojiet kāpēc Latvijā iedzīvotāju skaits jau kopš 1990. gada samazinās, t…" at bounding box center [372, 95] width 378 height 17
copy div "Izskaidrojiet kāpēc Latvijā iedzīvotāju skaits jau kopš 1990. gada samazinās, t…"
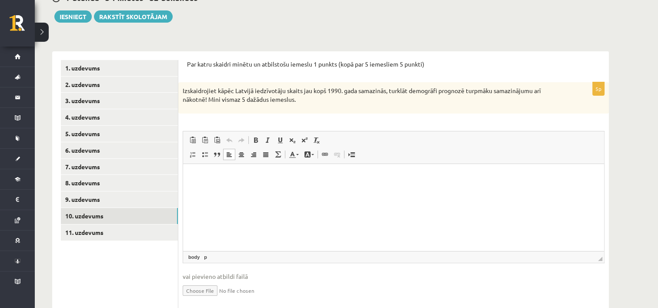
click at [242, 190] on html at bounding box center [393, 177] width 421 height 27
click at [281, 209] on p "**********" at bounding box center [394, 206] width 404 height 9
click at [244, 237] on p "**********" at bounding box center [391, 235] width 398 height 9
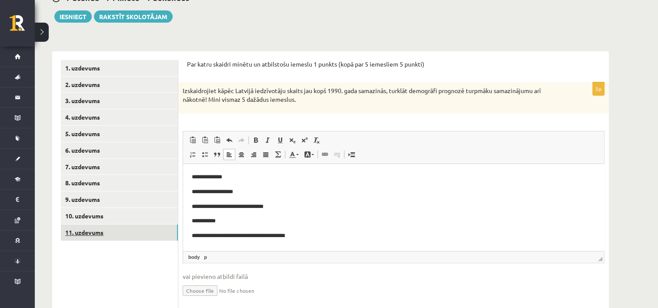
click at [87, 228] on link "11. uzdevums" at bounding box center [119, 232] width 117 height 16
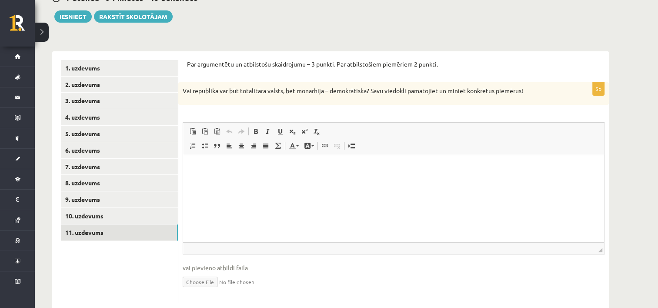
click at [203, 90] on p "Vai republika var būt totalitāra valsts, bet monarhija – demokrātiska? Savu vie…" at bounding box center [372, 91] width 378 height 9
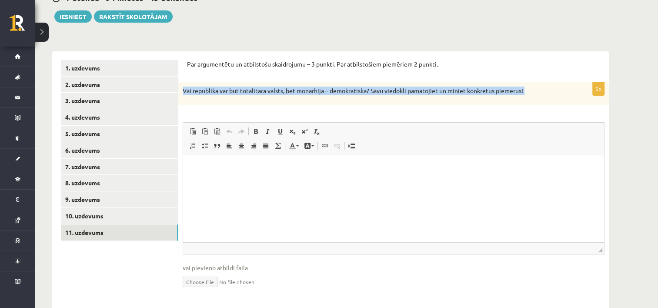
click at [203, 90] on p "Vai republika var būt totalitāra valsts, bet monarhija – demokrātiska? Savu vie…" at bounding box center [372, 91] width 378 height 9
copy div "Vai republika var būt totalitāra valsts, bet monarhija – demokrātiska? Savu vie…"
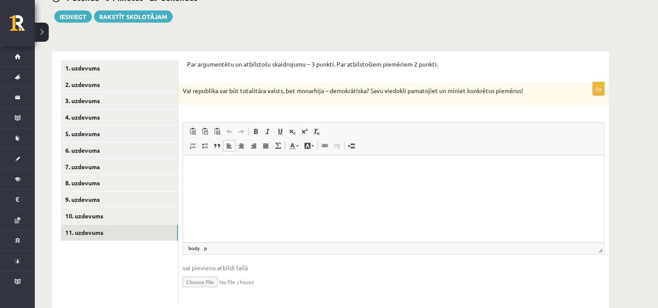
click at [259, 171] on p "Bagātinātā teksta redaktors, wiswyg-editor-user-answer-47363876384560" at bounding box center [394, 168] width 404 height 9
click at [264, 182] on html at bounding box center [393, 168] width 421 height 27
click at [274, 182] on html "**********" at bounding box center [393, 168] width 421 height 27
click at [374, 172] on p "**********" at bounding box center [394, 168] width 404 height 9
click at [216, 192] on html "**********" at bounding box center [393, 175] width 421 height 41
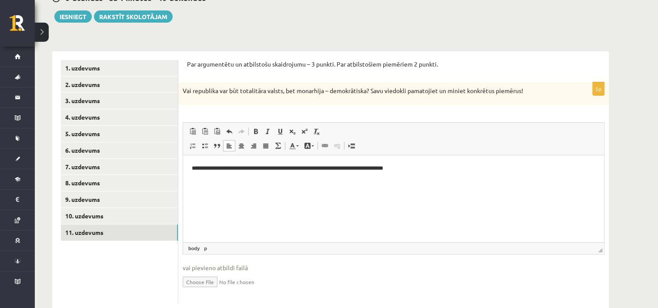
click at [257, 192] on html "**********" at bounding box center [393, 175] width 421 height 41
click at [283, 187] on p "**********" at bounding box center [394, 183] width 404 height 9
click at [284, 197] on html "**********" at bounding box center [393, 175] width 421 height 41
click at [353, 191] on html "**********" at bounding box center [393, 175] width 421 height 41
click at [296, 197] on html "**********" at bounding box center [393, 175] width 421 height 41
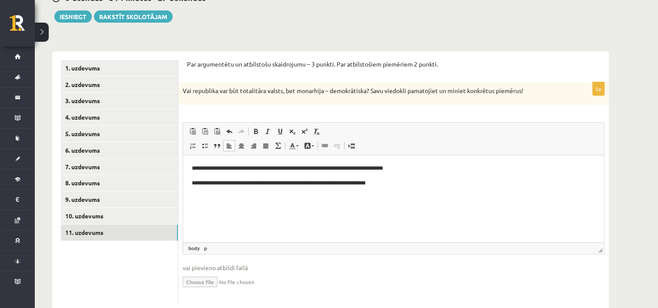
click at [401, 191] on html "**********" at bounding box center [393, 175] width 421 height 41
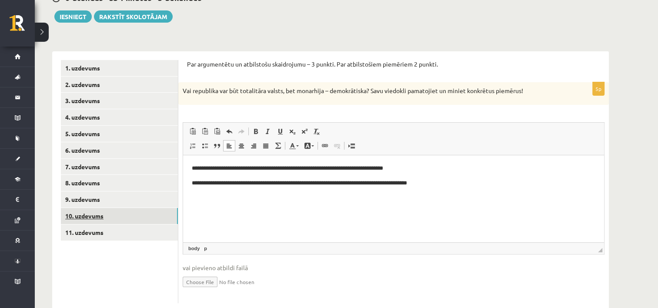
click at [155, 216] on link "10. uzdevums" at bounding box center [119, 216] width 117 height 16
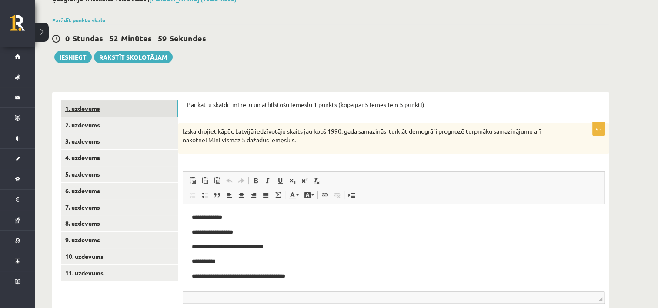
click at [157, 112] on link "1. uzdevums" at bounding box center [119, 108] width 117 height 16
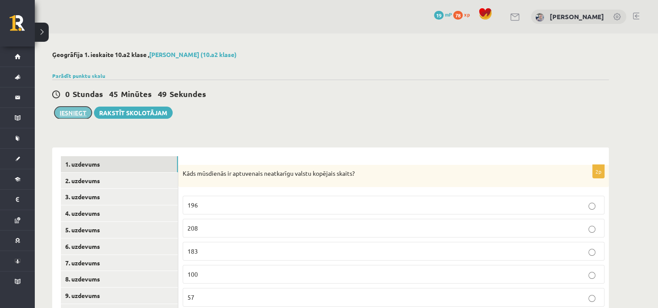
click at [74, 113] on button "Iesniegt" at bounding box center [72, 113] width 37 height 12
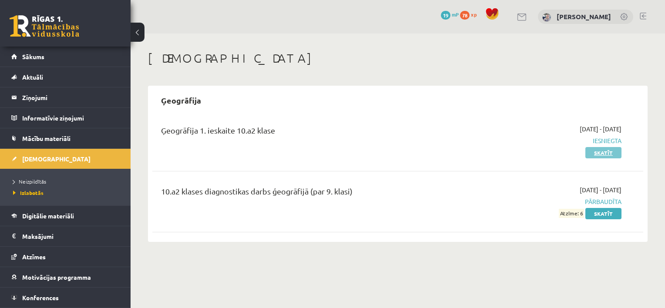
click at [596, 152] on link "Skatīt" at bounding box center [603, 152] width 36 height 11
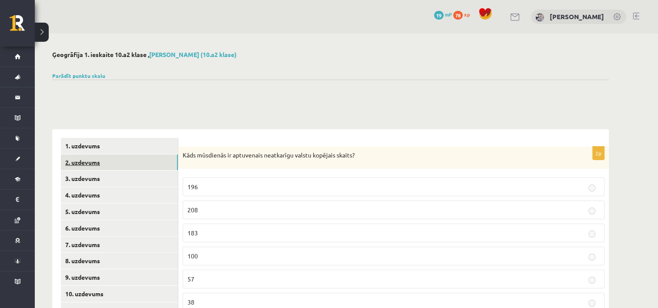
click at [88, 161] on link "2. uzdevums" at bounding box center [119, 162] width 117 height 16
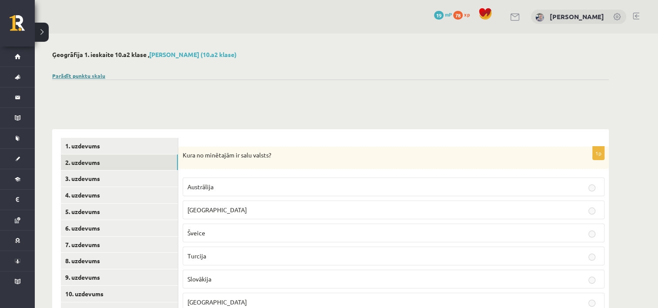
click at [70, 77] on link "Parādīt punktu skalu" at bounding box center [78, 75] width 53 height 7
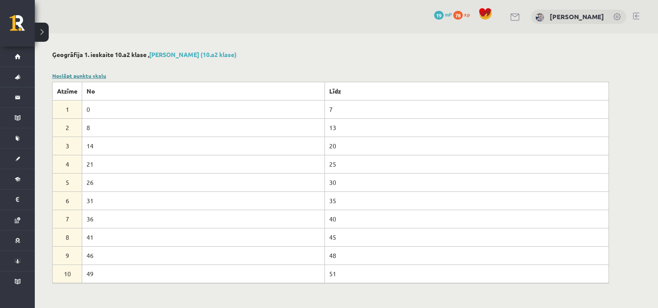
click at [70, 77] on link "Noslēpt punktu skalu" at bounding box center [79, 75] width 54 height 7
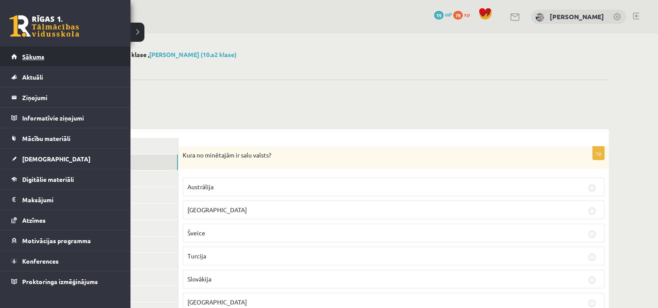
click at [28, 54] on span "Sākums" at bounding box center [33, 57] width 22 height 8
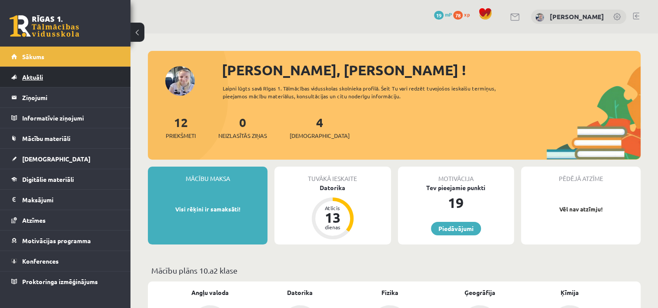
click at [36, 73] on span "Aktuāli" at bounding box center [32, 77] width 21 height 8
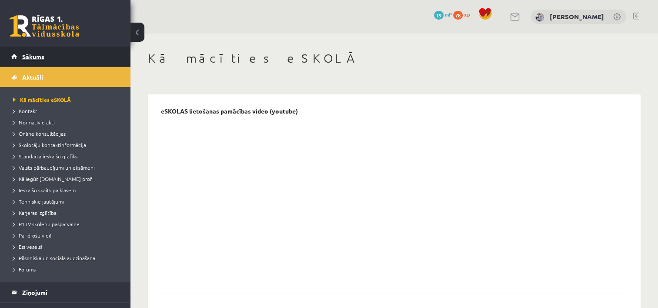
click at [43, 57] on span "Sākums" at bounding box center [33, 57] width 22 height 8
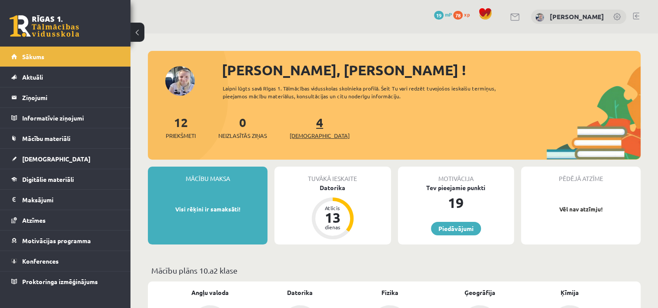
click at [304, 134] on span "[DEMOGRAPHIC_DATA]" at bounding box center [320, 135] width 60 height 9
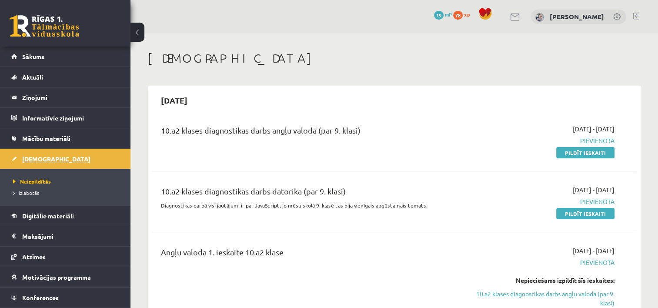
click at [39, 157] on span "[DEMOGRAPHIC_DATA]" at bounding box center [56, 159] width 68 height 8
click at [64, 84] on link "Aktuāli" at bounding box center [65, 77] width 108 height 20
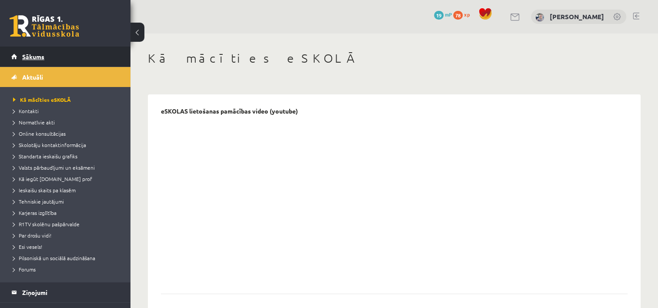
click at [76, 56] on link "Sākums" at bounding box center [65, 57] width 108 height 20
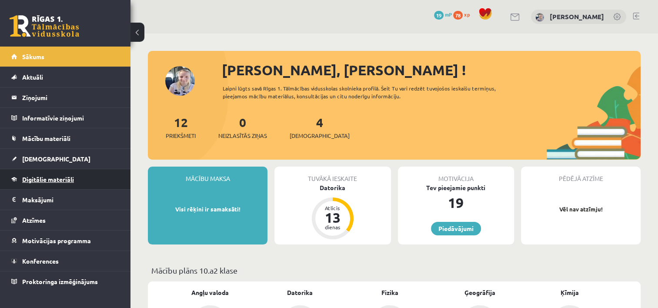
click at [55, 184] on link "Digitālie materiāli" at bounding box center [65, 179] width 108 height 20
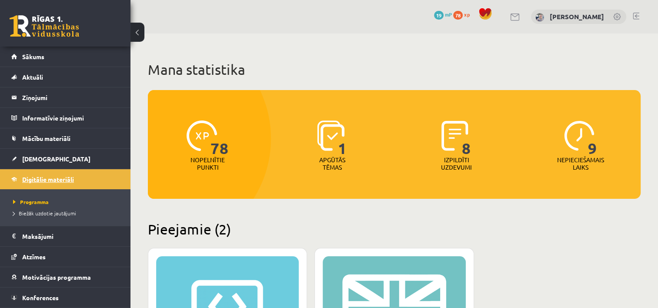
click at [57, 180] on span "Digitālie materiāli" at bounding box center [48, 179] width 52 height 8
click at [74, 141] on link "Mācību materiāli" at bounding box center [65, 138] width 108 height 20
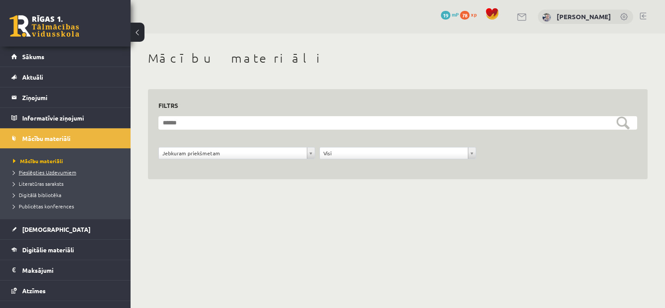
click at [59, 175] on link "Pieslēgties Uzdevumiem" at bounding box center [67, 172] width 109 height 8
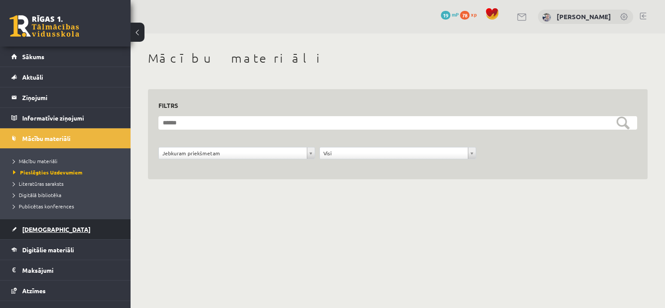
click at [52, 228] on link "[DEMOGRAPHIC_DATA]" at bounding box center [65, 229] width 108 height 20
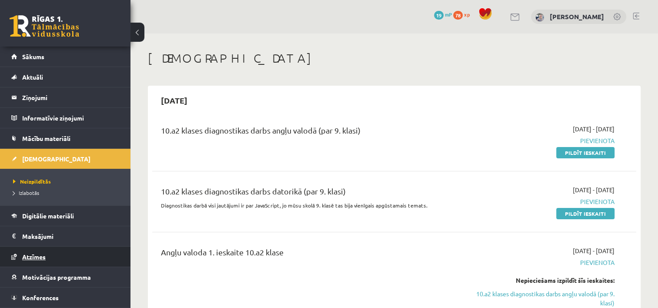
click at [52, 250] on link "Atzīmes" at bounding box center [65, 257] width 108 height 20
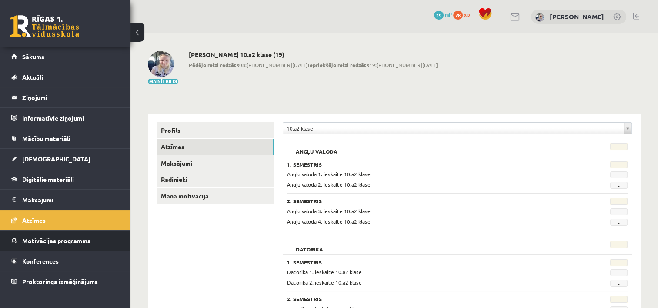
click at [55, 240] on span "Motivācijas programma" at bounding box center [56, 241] width 69 height 8
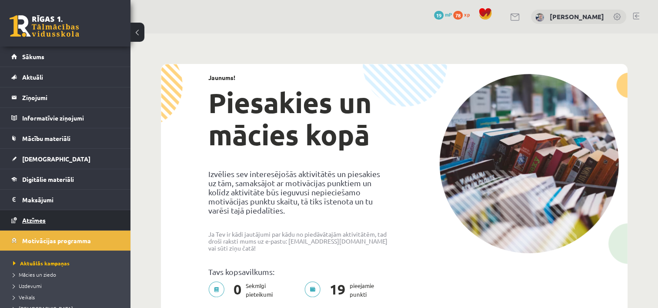
click at [54, 216] on link "Atzīmes" at bounding box center [65, 220] width 108 height 20
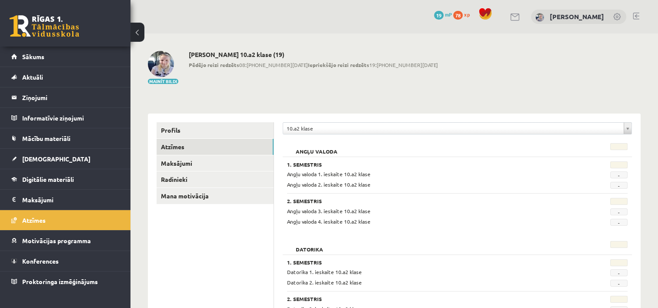
click at [63, 200] on legend "Maksājumi 0" at bounding box center [70, 200] width 97 height 20
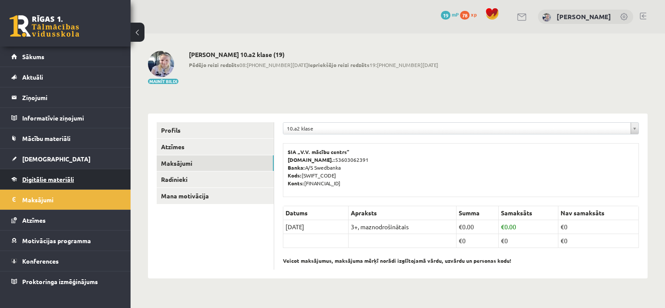
click at [77, 179] on link "Digitālie materiāli" at bounding box center [65, 179] width 108 height 20
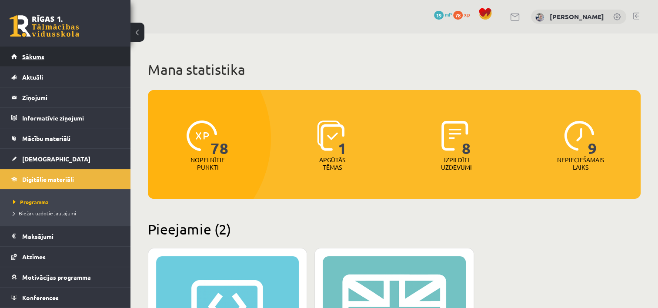
click at [104, 59] on link "Sākums" at bounding box center [65, 57] width 108 height 20
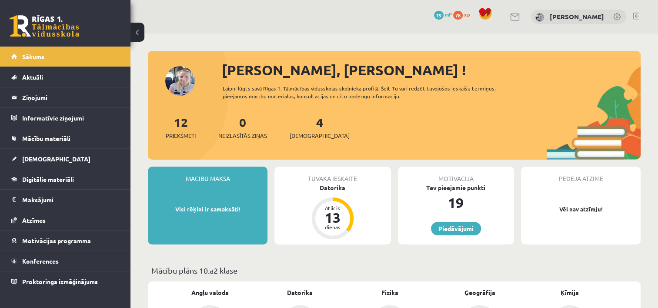
click at [104, 59] on link "Sākums" at bounding box center [65, 57] width 108 height 20
click at [74, 74] on link "Aktuāli" at bounding box center [65, 77] width 108 height 20
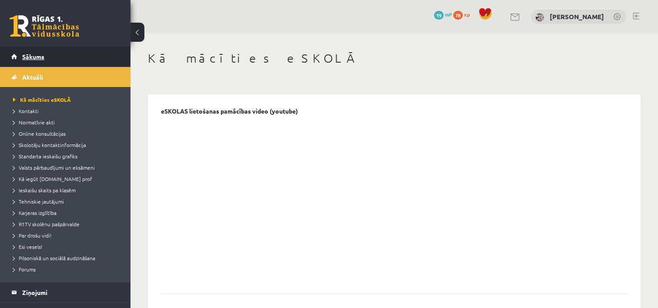
click at [83, 51] on link "Sākums" at bounding box center [65, 57] width 108 height 20
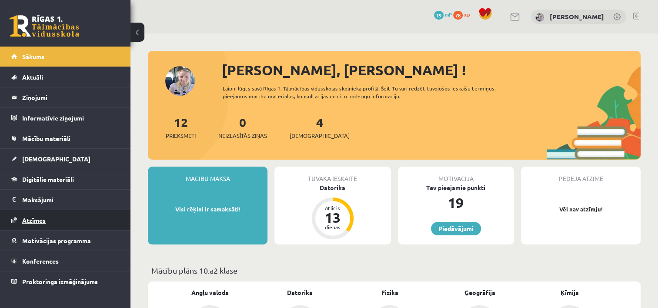
click at [35, 224] on link "Atzīmes" at bounding box center [65, 220] width 108 height 20
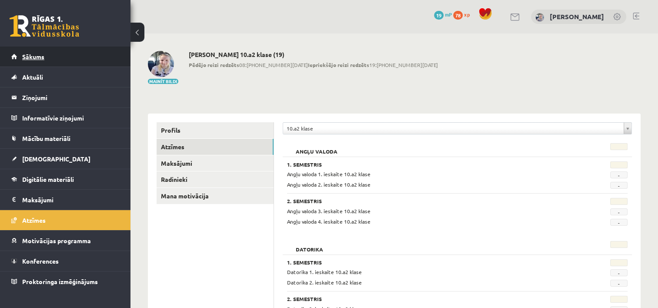
click at [63, 57] on link "Sākums" at bounding box center [65, 57] width 108 height 20
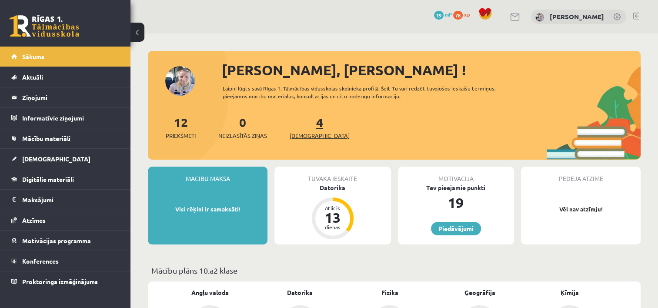
click at [304, 132] on span "[DEMOGRAPHIC_DATA]" at bounding box center [320, 135] width 60 height 9
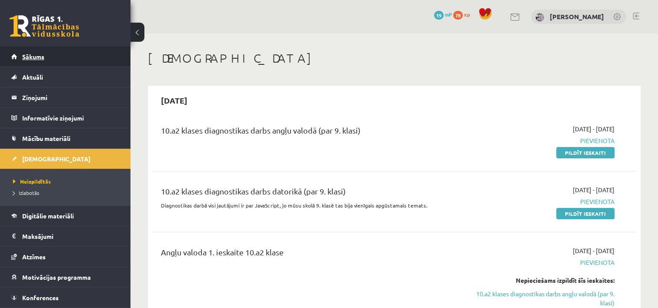
click at [54, 57] on link "Sākums" at bounding box center [65, 57] width 108 height 20
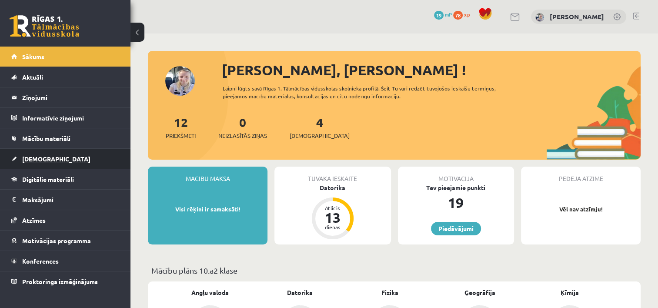
click at [65, 167] on link "[DEMOGRAPHIC_DATA]" at bounding box center [65, 159] width 108 height 20
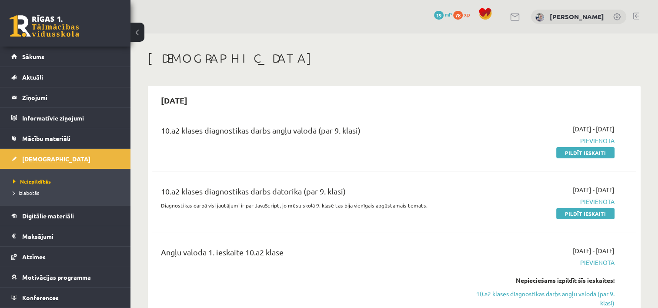
scroll to position [17, 0]
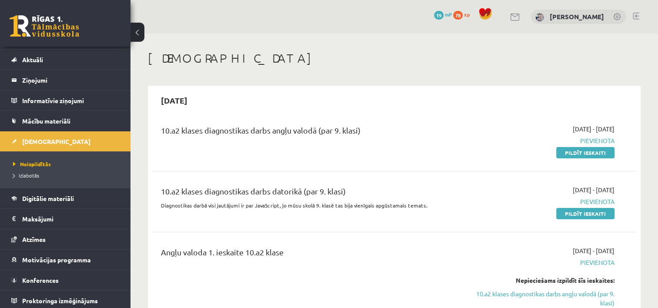
click at [271, 94] on div "2025-09-15" at bounding box center [394, 100] width 484 height 20
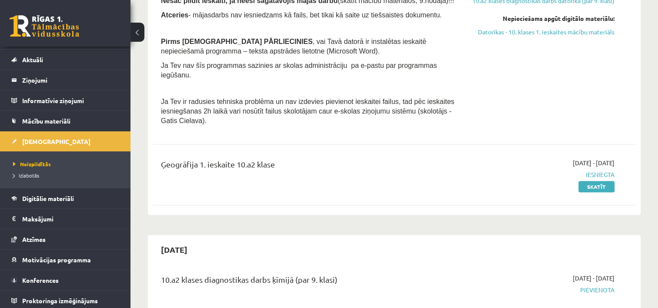
scroll to position [435, 0]
click at [589, 181] on link "Skatīt" at bounding box center [597, 186] width 36 height 11
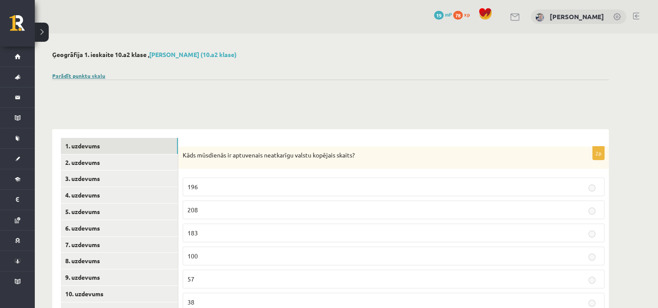
click at [97, 77] on link "Parādīt punktu skalu" at bounding box center [78, 75] width 53 height 7
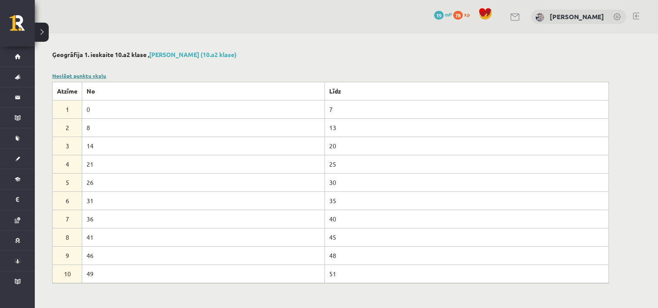
click at [97, 77] on link "Noslēpt punktu skalu" at bounding box center [79, 75] width 54 height 7
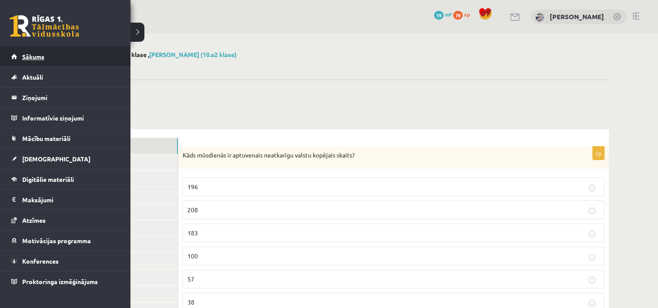
click at [19, 57] on link "Sākums" at bounding box center [65, 57] width 108 height 20
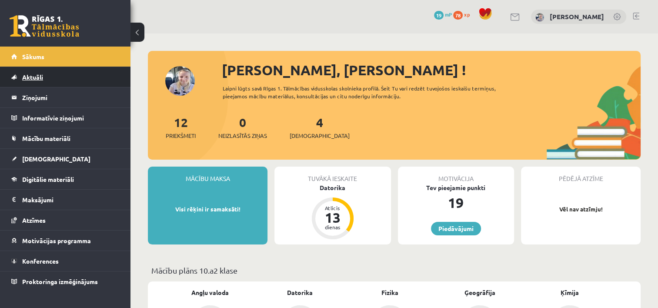
click at [117, 80] on link "Aktuāli" at bounding box center [65, 77] width 108 height 20
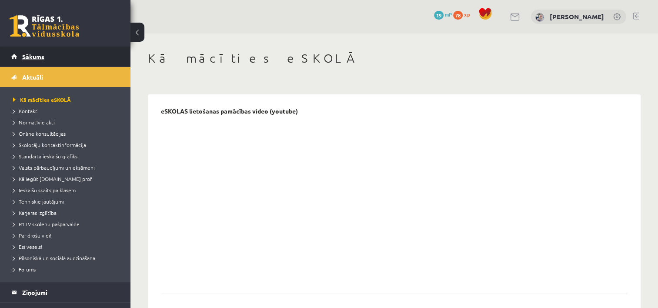
click at [111, 51] on link "Sākums" at bounding box center [65, 57] width 108 height 20
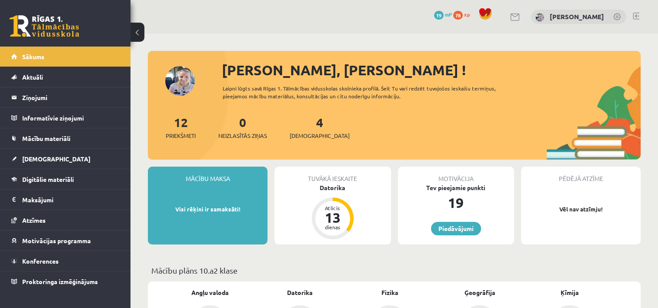
click at [111, 51] on link "Sākums" at bounding box center [65, 57] width 108 height 20
click at [78, 102] on legend "Ziņojumi 0" at bounding box center [70, 97] width 97 height 20
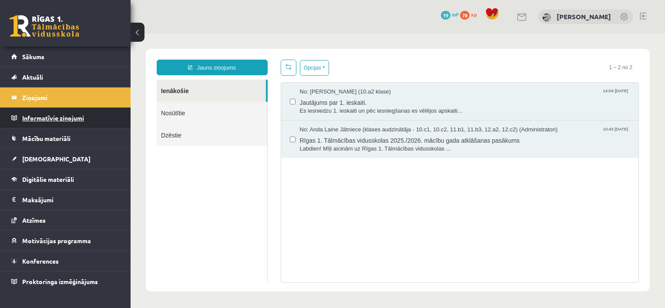
click at [105, 118] on legend "Informatīvie ziņojumi 0" at bounding box center [70, 118] width 97 height 20
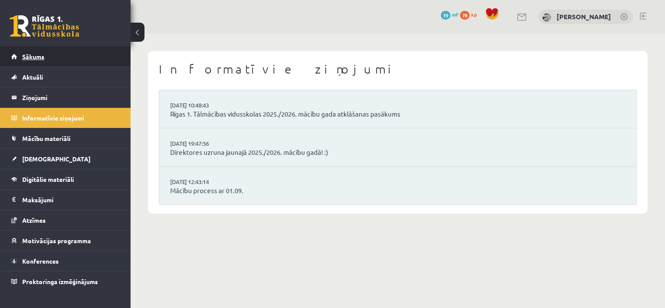
click at [74, 54] on link "Sākums" at bounding box center [65, 57] width 108 height 20
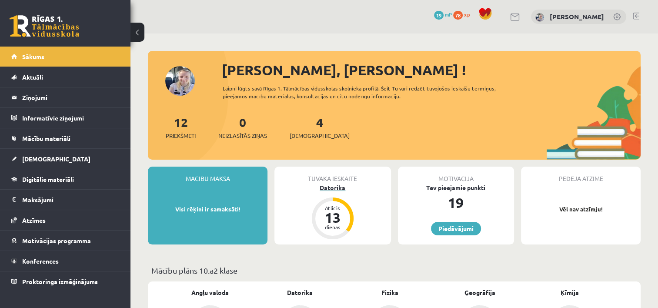
click at [328, 218] on div "13" at bounding box center [333, 218] width 26 height 14
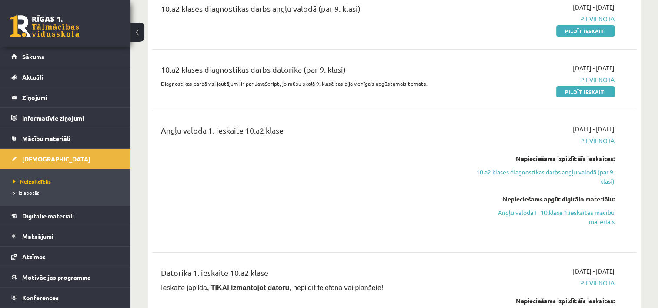
scroll to position [104, 0]
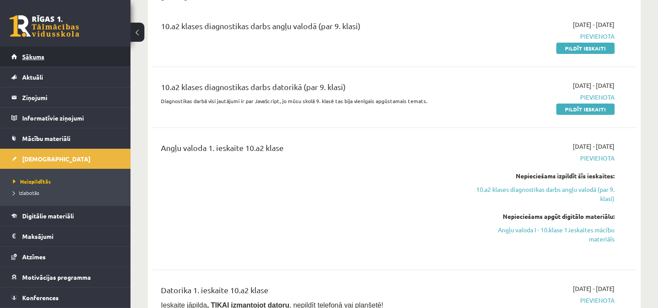
click at [90, 55] on link "Sākums" at bounding box center [65, 57] width 108 height 20
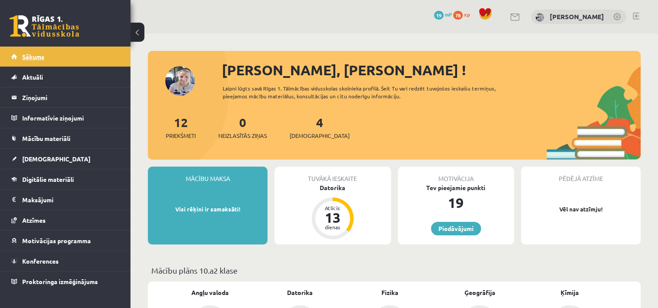
click at [41, 49] on link "Sākums" at bounding box center [65, 57] width 108 height 20
click at [39, 120] on legend "Informatīvie ziņojumi 0" at bounding box center [70, 118] width 97 height 20
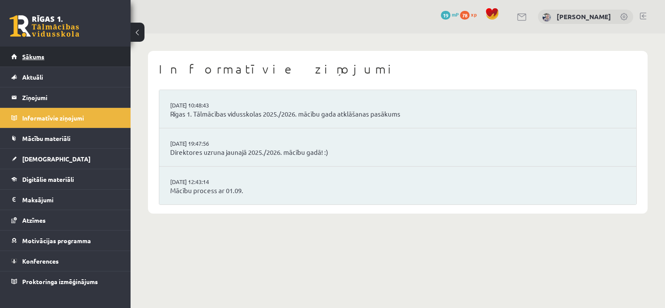
click at [51, 56] on link "Sākums" at bounding box center [65, 57] width 108 height 20
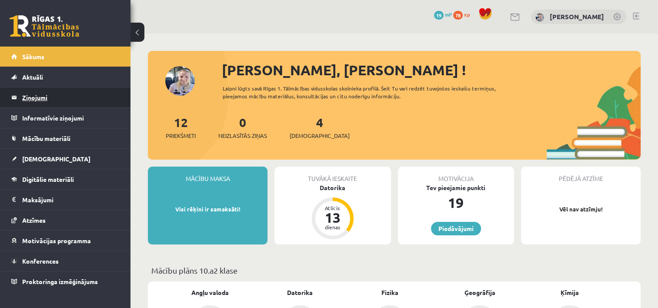
click at [40, 98] on legend "Ziņojumi 0" at bounding box center [70, 97] width 97 height 20
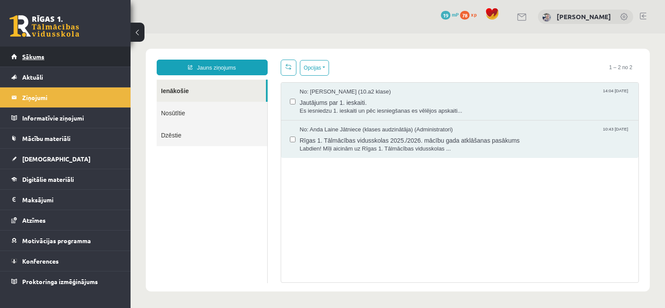
click at [55, 55] on link "Sākums" at bounding box center [65, 57] width 108 height 20
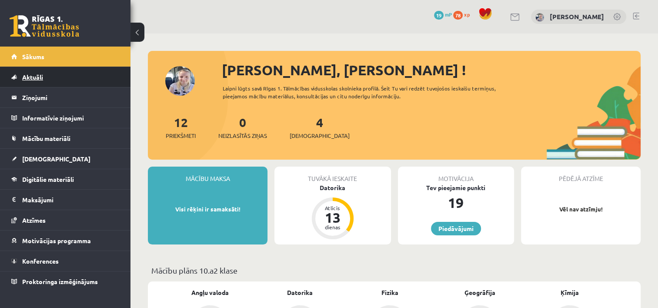
click at [37, 77] on span "Aktuāli" at bounding box center [32, 77] width 21 height 8
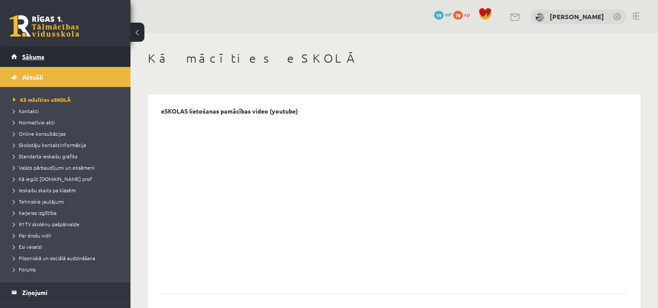
click at [46, 58] on link "Sākums" at bounding box center [65, 57] width 108 height 20
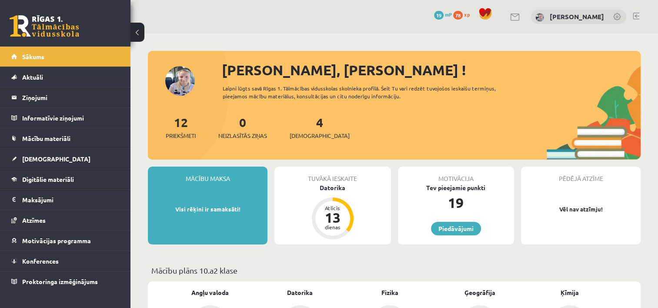
click at [327, 182] on div "Tuvākā ieskaite" at bounding box center [332, 175] width 116 height 17
click at [334, 216] on div "13" at bounding box center [333, 218] width 26 height 14
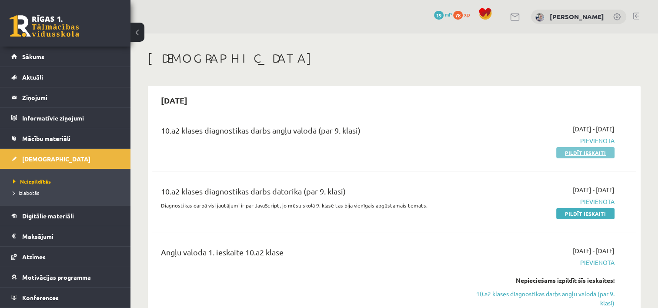
click at [573, 151] on link "Pildīt ieskaiti" at bounding box center [585, 152] width 58 height 11
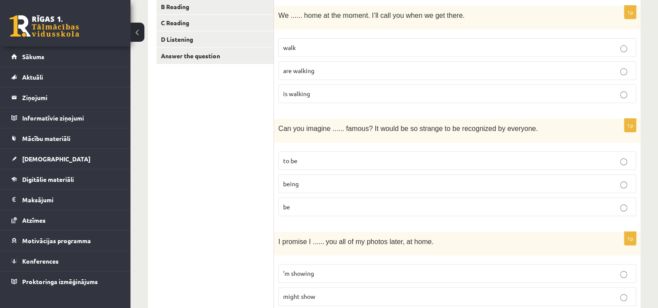
scroll to position [180, 0]
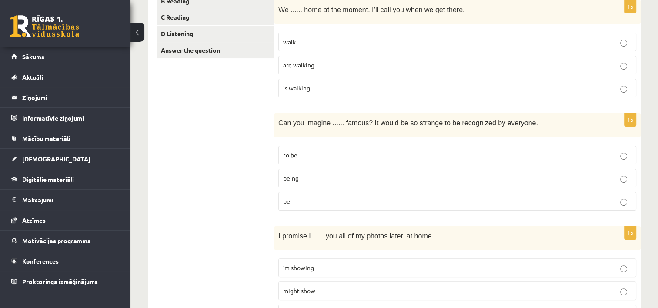
click at [621, 174] on p "being" at bounding box center [457, 178] width 348 height 9
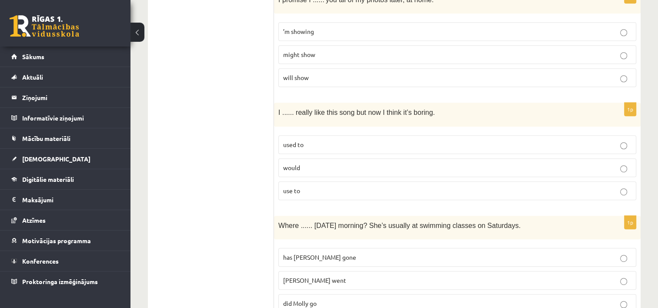
scroll to position [425, 0]
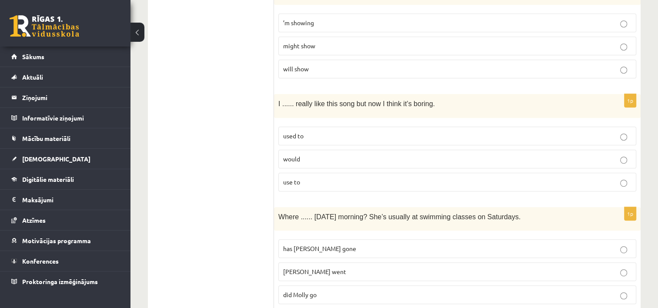
click at [621, 173] on label "use to" at bounding box center [457, 182] width 358 height 19
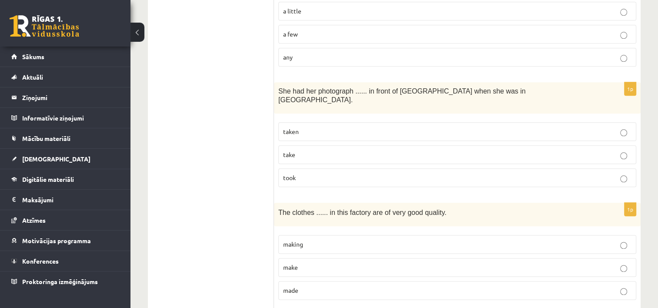
scroll to position [1002, 0]
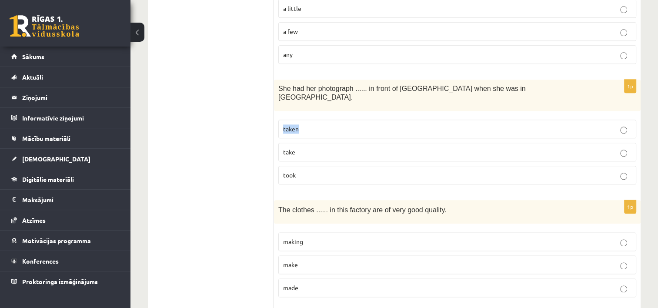
click at [622, 120] on label "taken" at bounding box center [457, 129] width 358 height 19
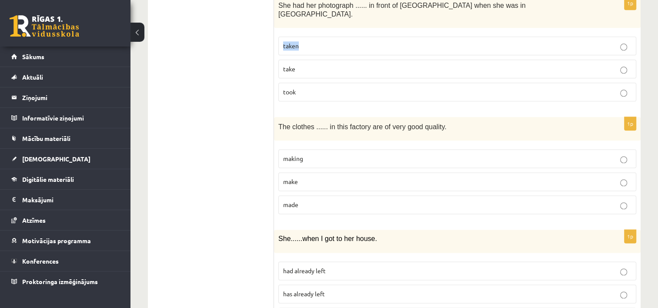
scroll to position [1094, 0]
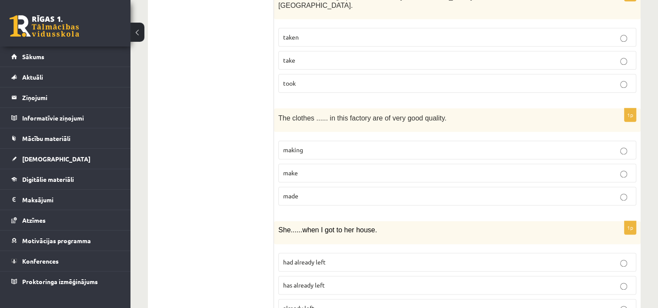
click at [628, 191] on p "made" at bounding box center [457, 195] width 348 height 9
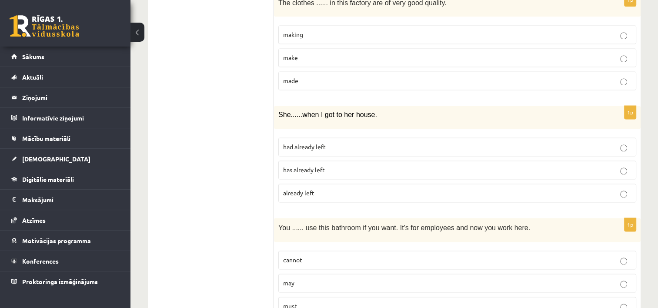
scroll to position [1230, 0]
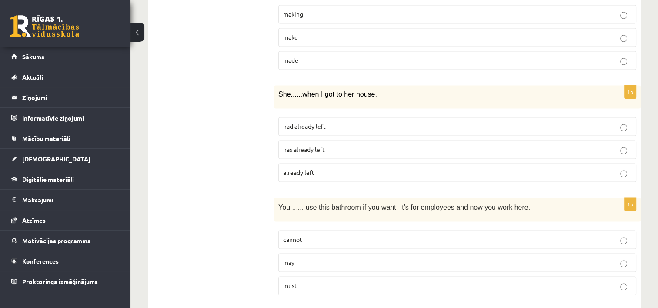
click at [619, 122] on p "had already left" at bounding box center [457, 126] width 348 height 9
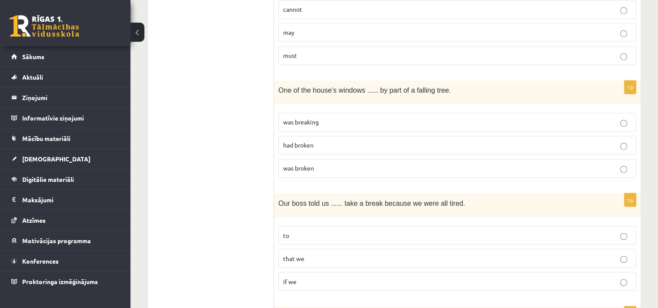
scroll to position [1462, 0]
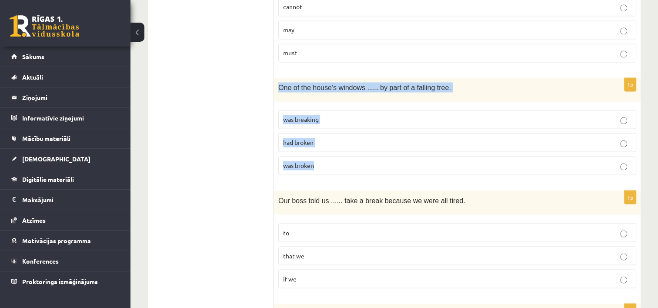
drag, startPoint x: 276, startPoint y: 68, endPoint x: 419, endPoint y: 144, distance: 162.1
click at [419, 144] on div "1p One of the house’s windows ...... by part of a falling tree. was breaking ha…" at bounding box center [457, 130] width 367 height 104
copy div "One of the house’s windows ...... by part of a falling tree. was breaking had b…"
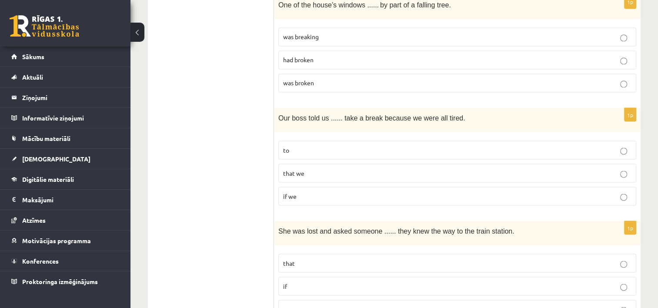
scroll to position [1551, 0]
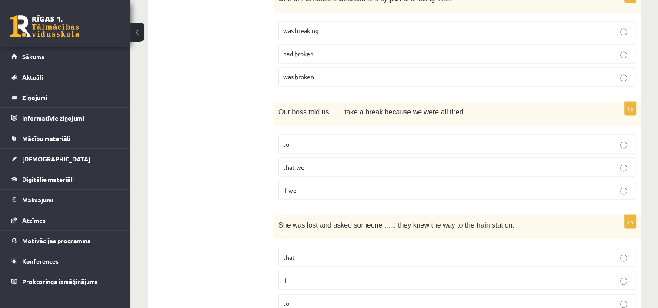
click at [618, 139] on p "to" at bounding box center [457, 143] width 348 height 9
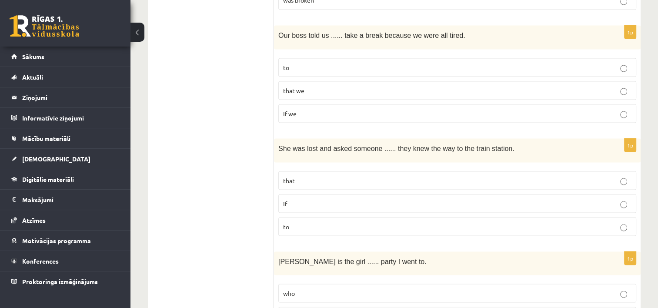
scroll to position [1634, 0]
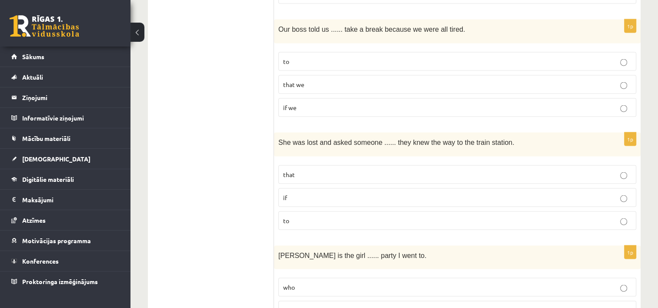
click at [617, 193] on p "if" at bounding box center [457, 197] width 348 height 9
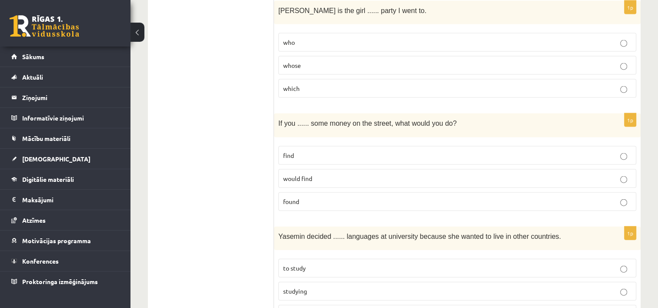
scroll to position [1899, 0]
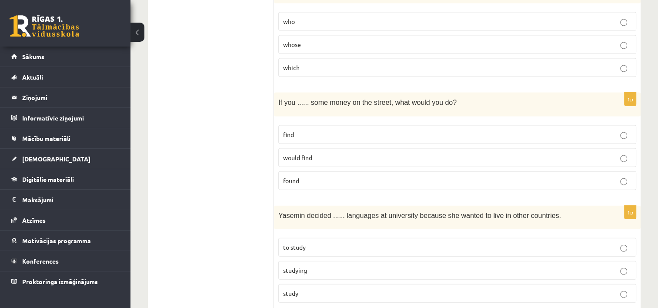
click at [624, 171] on label "found" at bounding box center [457, 180] width 358 height 19
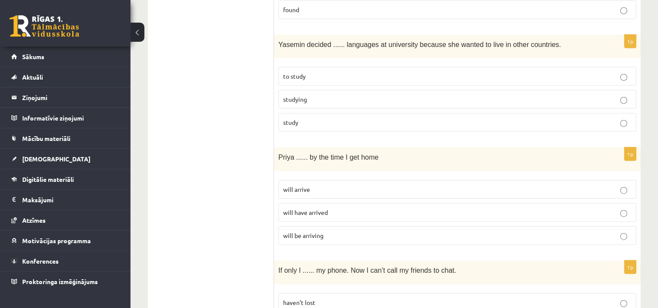
scroll to position [2132, 0]
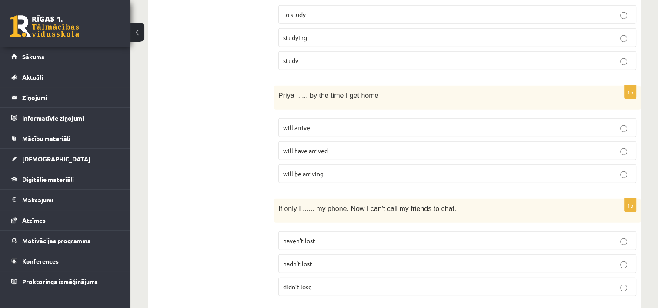
click at [624, 254] on label "hadn’t lost" at bounding box center [457, 263] width 358 height 19
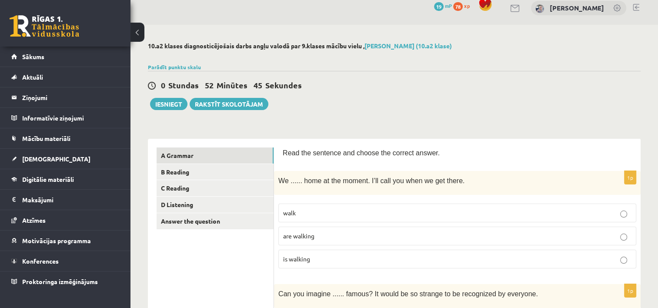
scroll to position [6, 0]
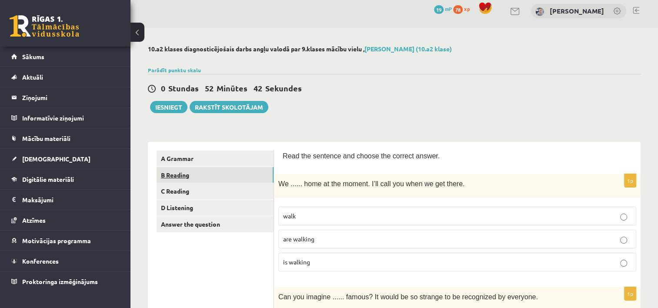
click at [197, 174] on link "B Reading" at bounding box center [215, 175] width 117 height 16
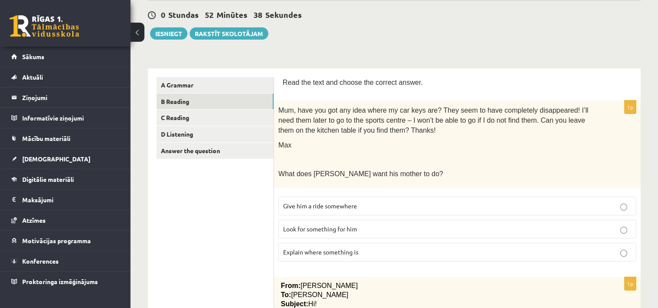
scroll to position [80, 0]
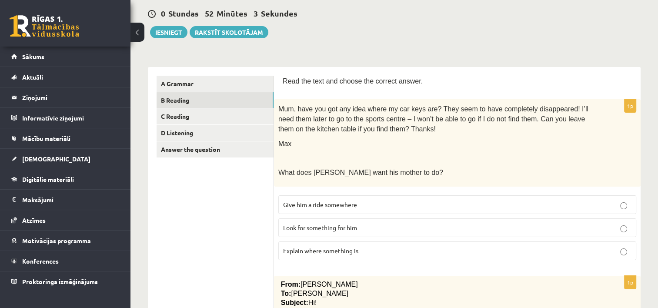
click at [434, 228] on p "Look for something for him" at bounding box center [457, 227] width 348 height 9
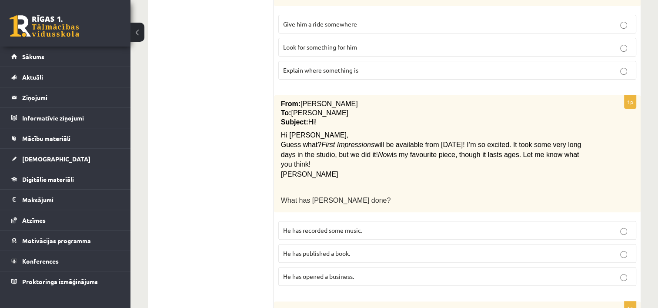
scroll to position [275, 0]
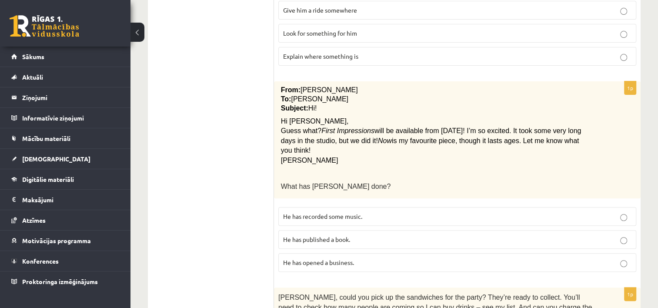
click at [472, 212] on p "He has recorded some music." at bounding box center [457, 216] width 348 height 9
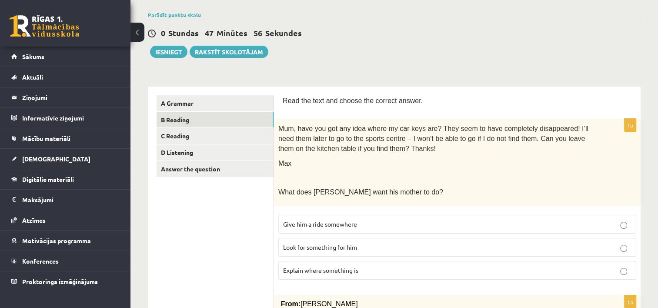
scroll to position [58, 0]
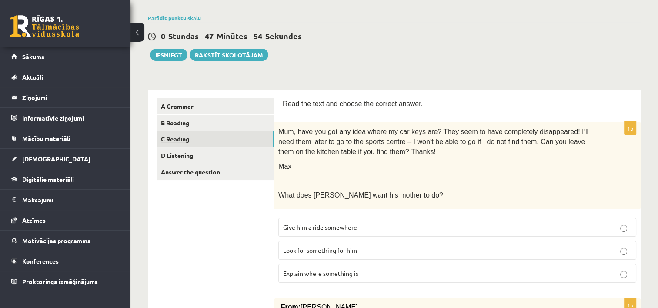
click at [204, 137] on link "C Reading" at bounding box center [215, 139] width 117 height 16
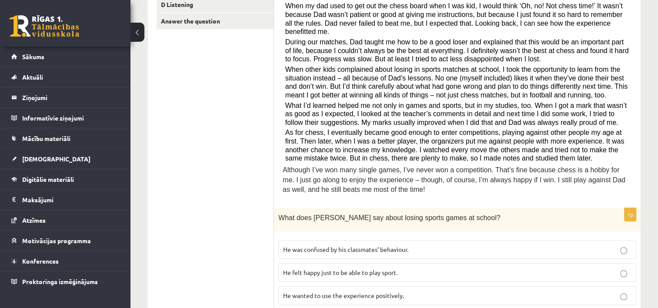
scroll to position [226, 0]
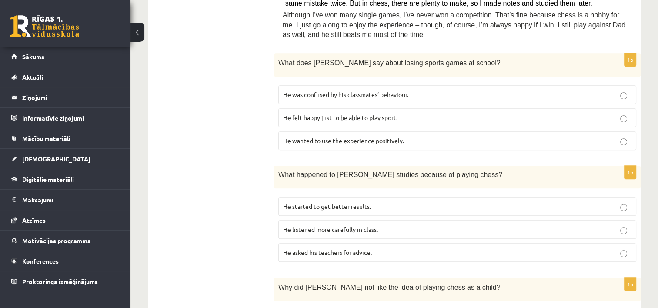
scroll to position [365, 0]
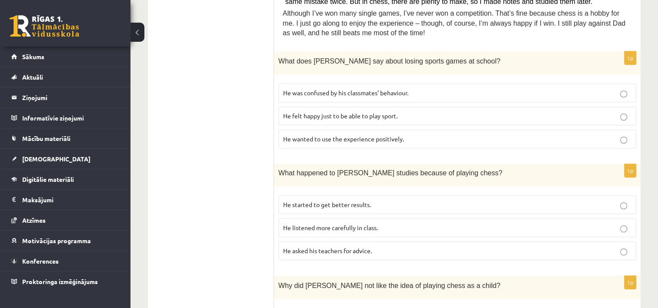
click at [619, 223] on p "He listened more carefully in class." at bounding box center [457, 227] width 348 height 9
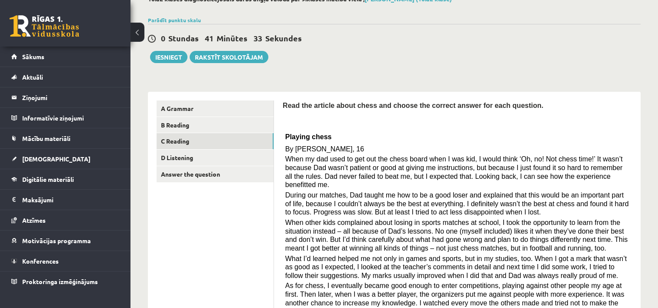
scroll to position [34, 0]
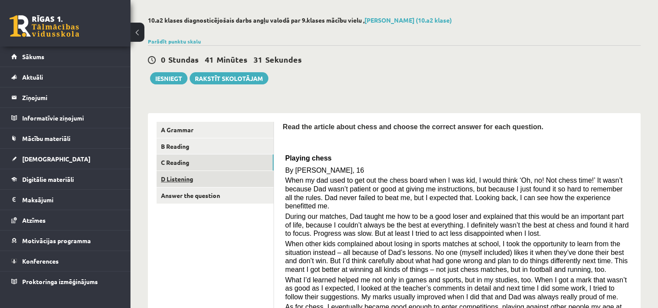
click at [187, 181] on link "D Listening" at bounding box center [215, 179] width 117 height 16
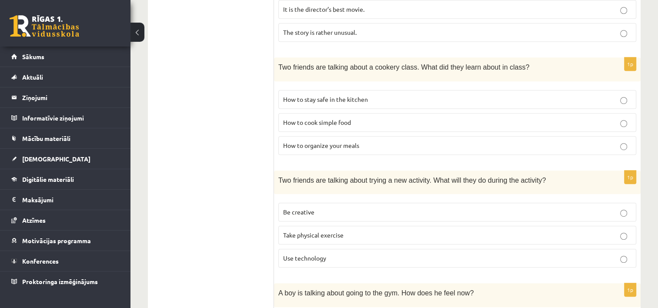
scroll to position [497, 0]
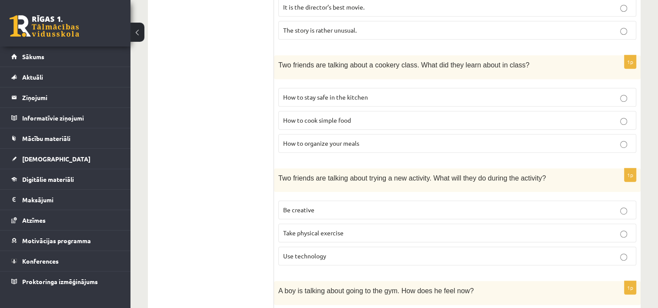
click at [589, 207] on p "Be creative" at bounding box center [457, 209] width 348 height 9
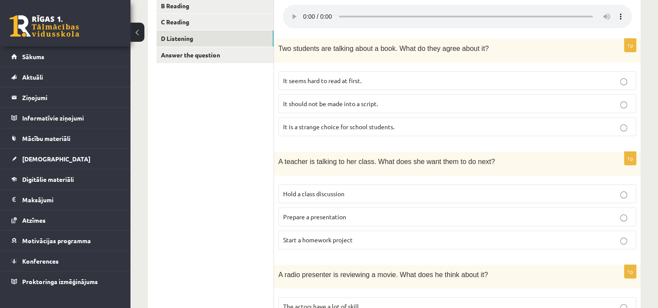
scroll to position [165, 0]
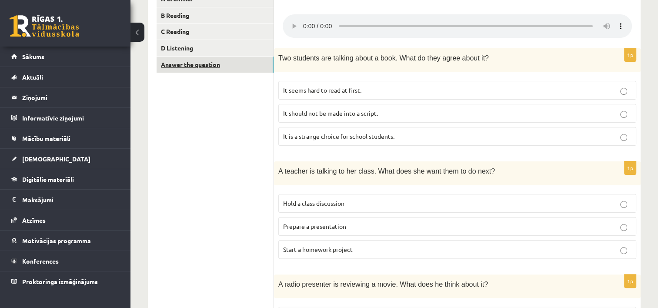
click at [249, 69] on link "Answer the question" at bounding box center [215, 65] width 117 height 16
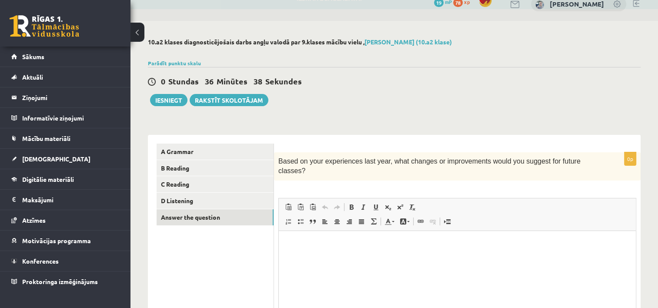
scroll to position [0, 0]
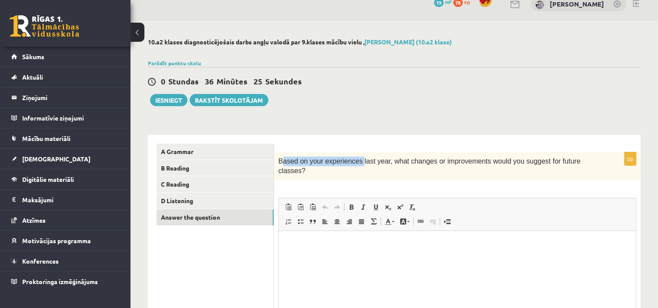
drag, startPoint x: 282, startPoint y: 160, endPoint x: 355, endPoint y: 151, distance: 74.0
click at [355, 152] on div "Based on your experiences last year, what changes or improvements would you sug…" at bounding box center [457, 166] width 367 height 28
drag, startPoint x: 355, startPoint y: 151, endPoint x: 306, endPoint y: 142, distance: 50.4
click at [306, 142] on div "0p Based on your experiences last year, what changes or improvements would you …" at bounding box center [457, 261] width 367 height 253
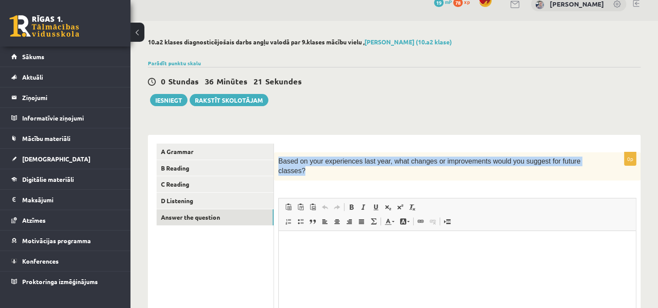
drag, startPoint x: 277, startPoint y: 160, endPoint x: 588, endPoint y: 152, distance: 311.6
click at [588, 152] on div "Based on your experiences last year, what changes or improvements would you sug…" at bounding box center [457, 166] width 367 height 28
copy span "Based on your experiences last year, what changes or improvements would you sug…"
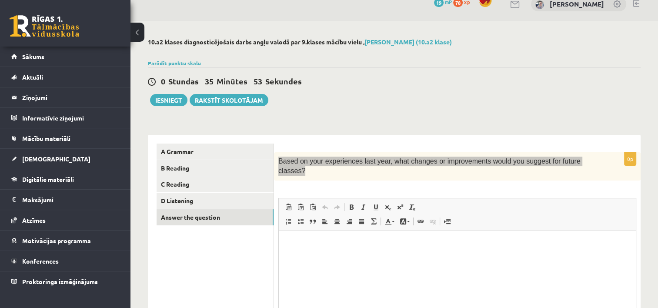
click at [290, 246] on p "Bagātinātā teksta redaktors, wiswyg-editor-user-answer-47363755963680" at bounding box center [458, 243] width 340 height 9
click at [335, 257] on html at bounding box center [457, 244] width 357 height 27
click at [365, 257] on html at bounding box center [457, 244] width 357 height 27
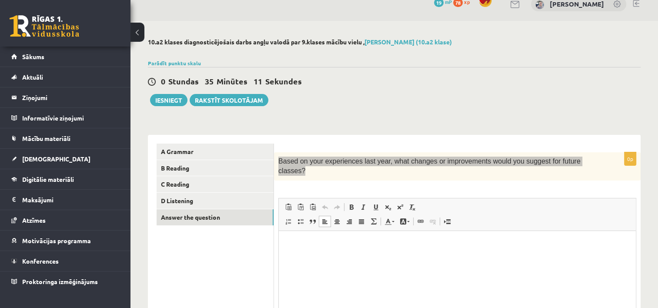
click at [365, 257] on html at bounding box center [457, 244] width 357 height 27
click at [335, 254] on html at bounding box center [457, 244] width 357 height 27
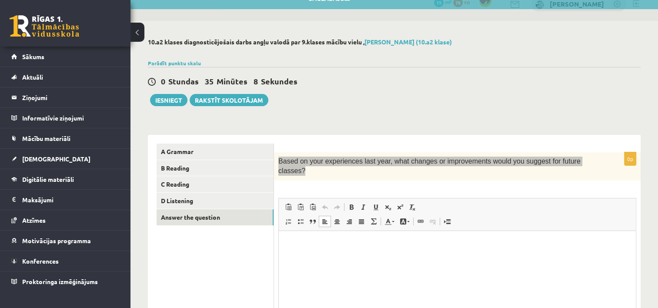
click at [335, 254] on html at bounding box center [457, 244] width 357 height 27
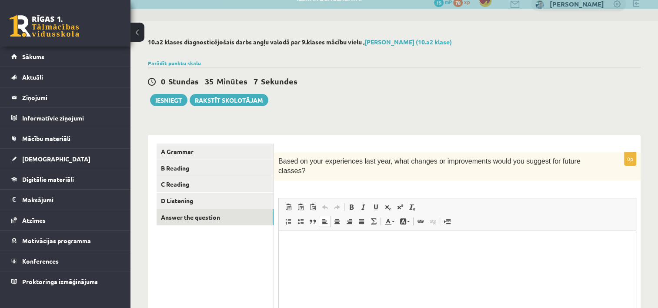
click at [465, 180] on div "0p Based on your experiences last year, what changes or improvements would you …" at bounding box center [457, 265] width 367 height 227
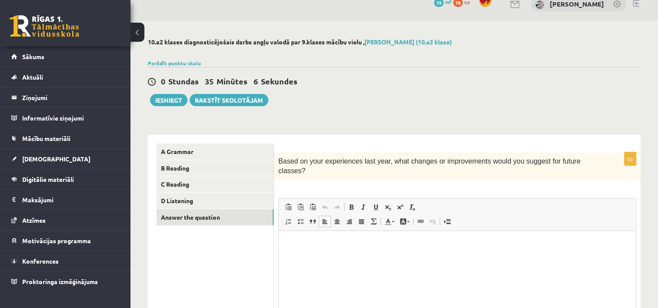
click at [307, 248] on p "Bagātinātā teksta redaktors, wiswyg-editor-user-answer-47363755963680" at bounding box center [458, 243] width 340 height 9
click at [401, 257] on html "*******" at bounding box center [457, 244] width 357 height 27
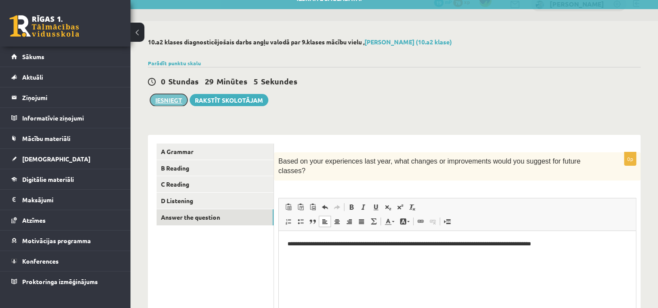
click at [165, 99] on button "Iesniegt" at bounding box center [168, 100] width 37 height 12
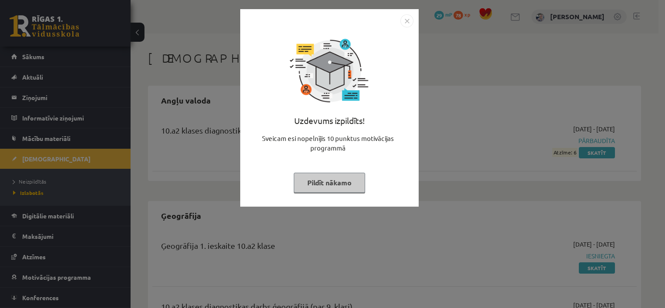
click at [348, 183] on button "Pildīt nākamo" at bounding box center [329, 183] width 71 height 20
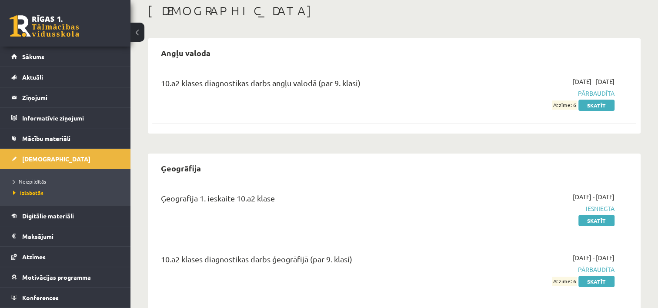
scroll to position [49, 0]
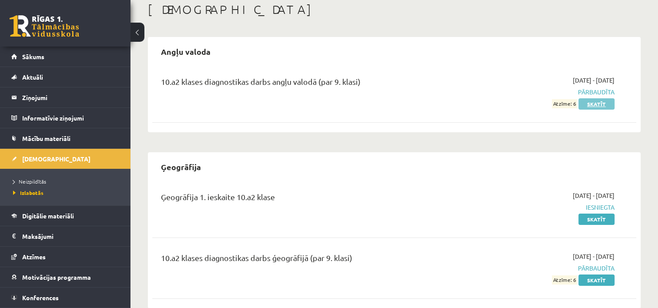
click at [598, 105] on link "Skatīt" at bounding box center [597, 103] width 36 height 11
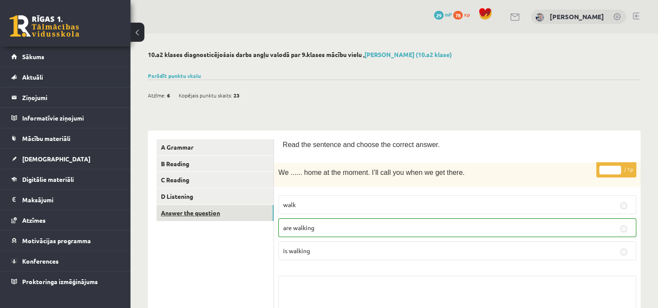
click at [202, 212] on link "Answer the question" at bounding box center [215, 213] width 117 height 16
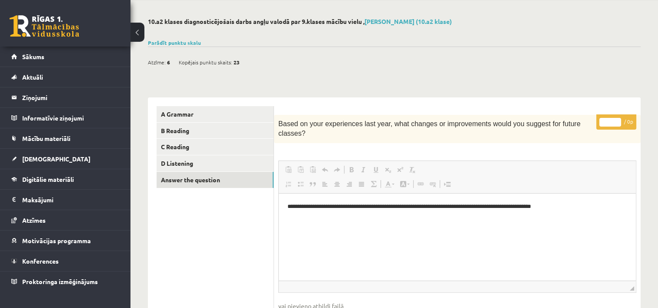
scroll to position [33, 0]
click at [236, 158] on link "D Listening" at bounding box center [215, 163] width 117 height 16
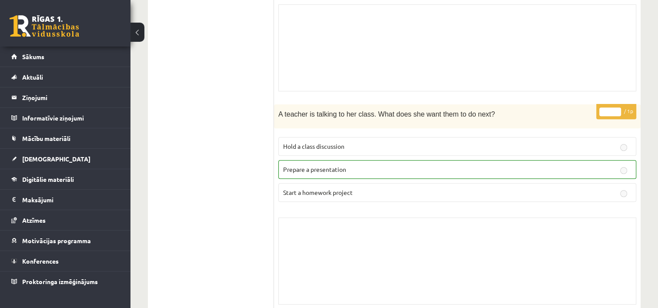
scroll to position [0, 0]
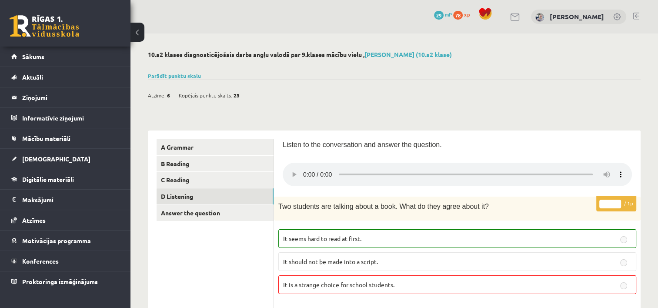
click at [159, 77] on link "Parādīt punktu skalu" at bounding box center [174, 75] width 53 height 7
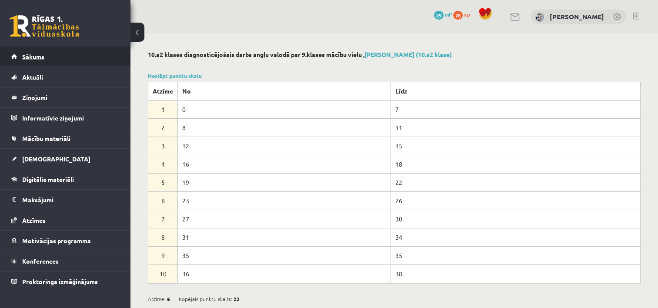
click at [52, 55] on link "Sākums" at bounding box center [65, 57] width 108 height 20
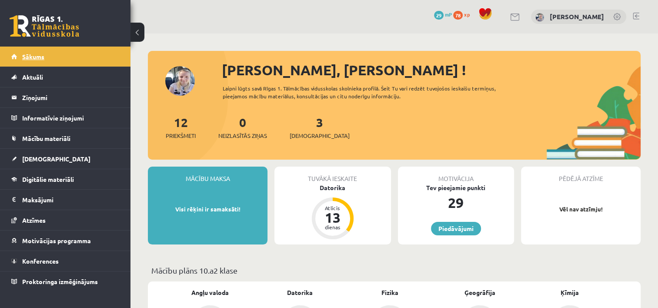
click at [69, 59] on link "Sākums" at bounding box center [65, 57] width 108 height 20
click at [43, 52] on link "Sākums" at bounding box center [65, 57] width 108 height 20
click at [35, 76] on span "Aktuāli" at bounding box center [32, 77] width 21 height 8
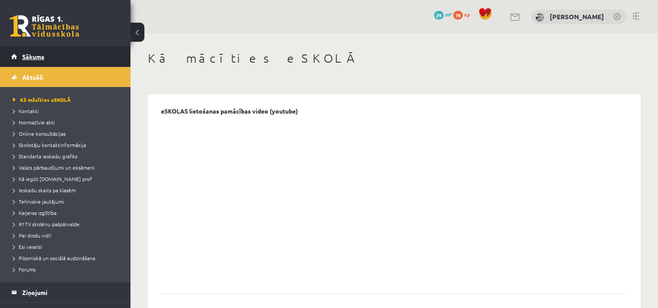
click at [47, 53] on link "Sākums" at bounding box center [65, 57] width 108 height 20
